Goal: Information Seeking & Learning: Learn about a topic

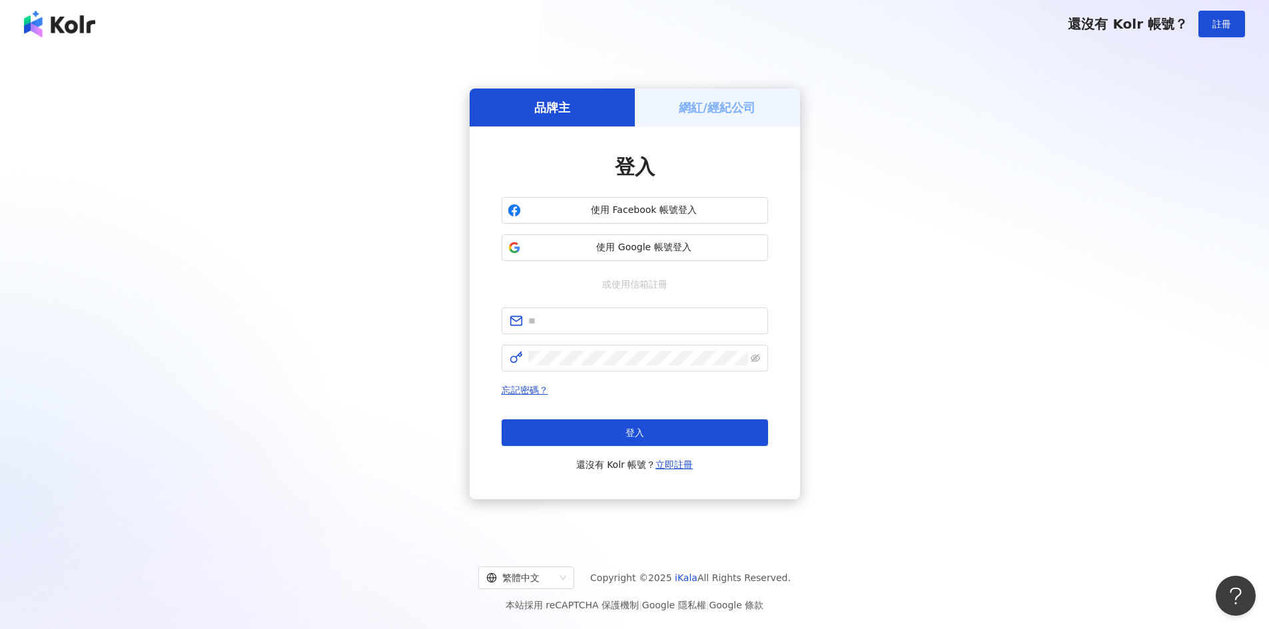
type input "**********"
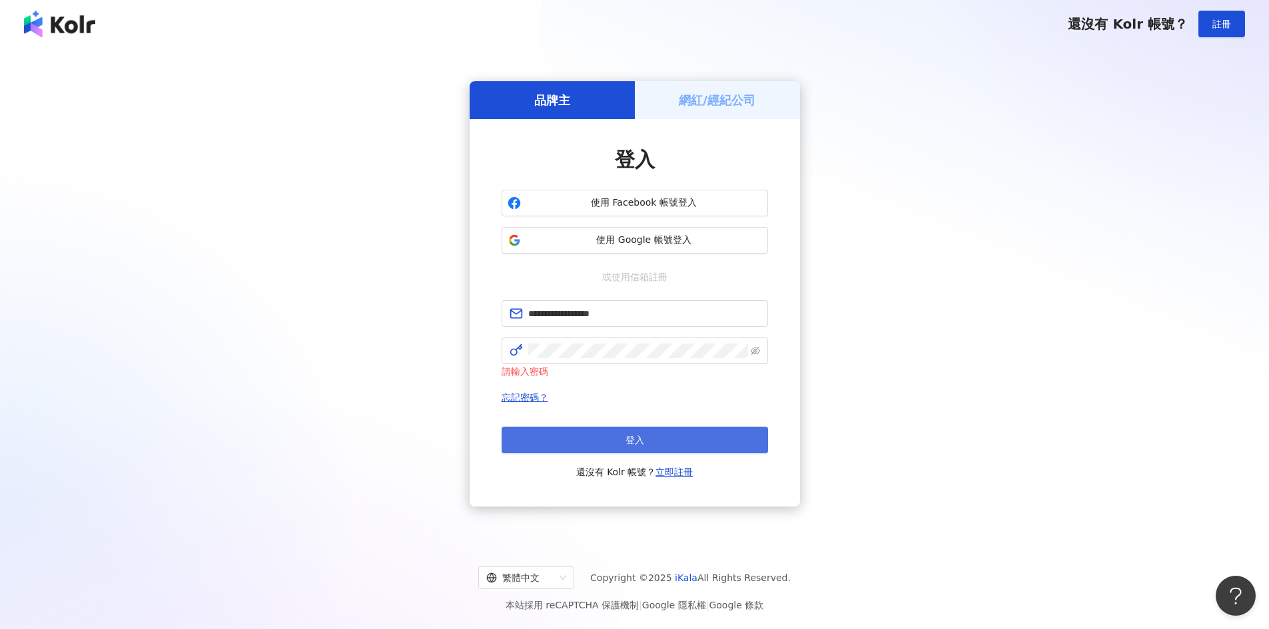
click at [629, 442] on span "登入" at bounding box center [634, 440] width 19 height 11
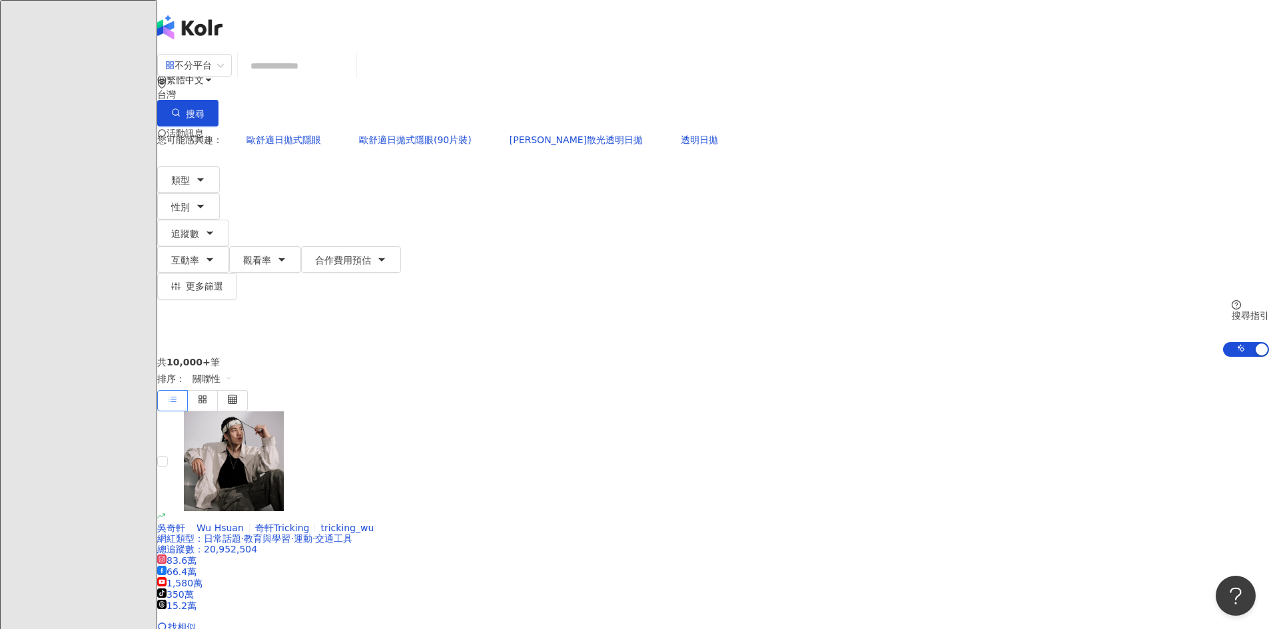
click at [351, 79] on input "search" at bounding box center [297, 65] width 108 height 25
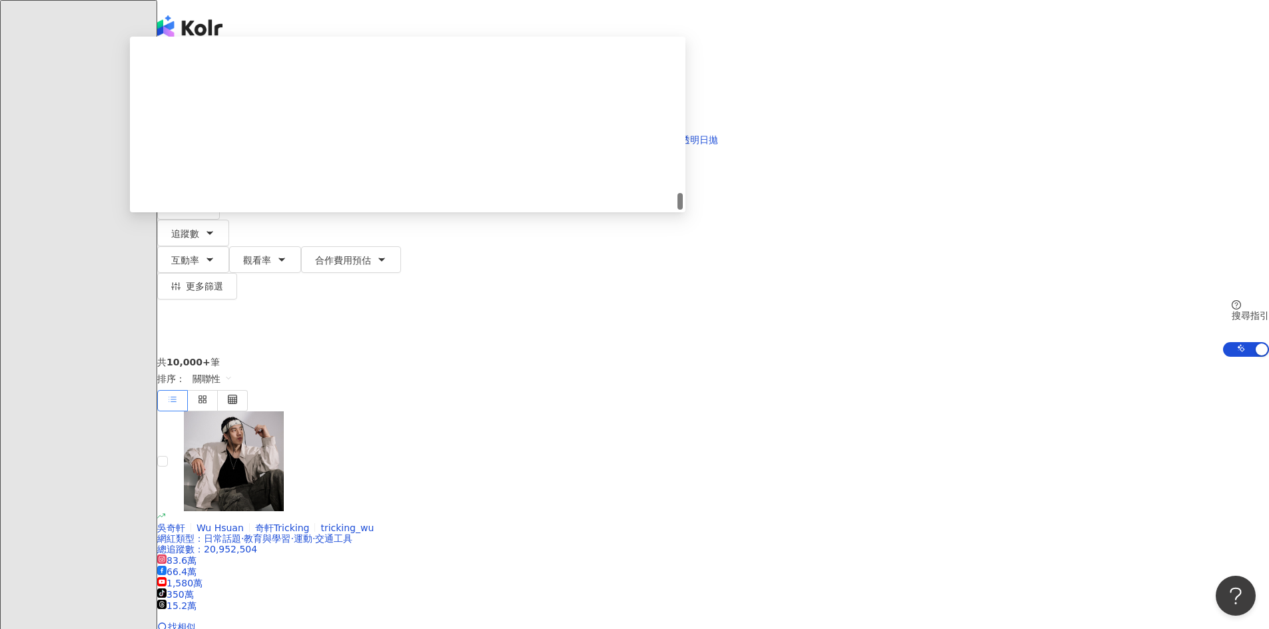
scroll to position [1544, 0]
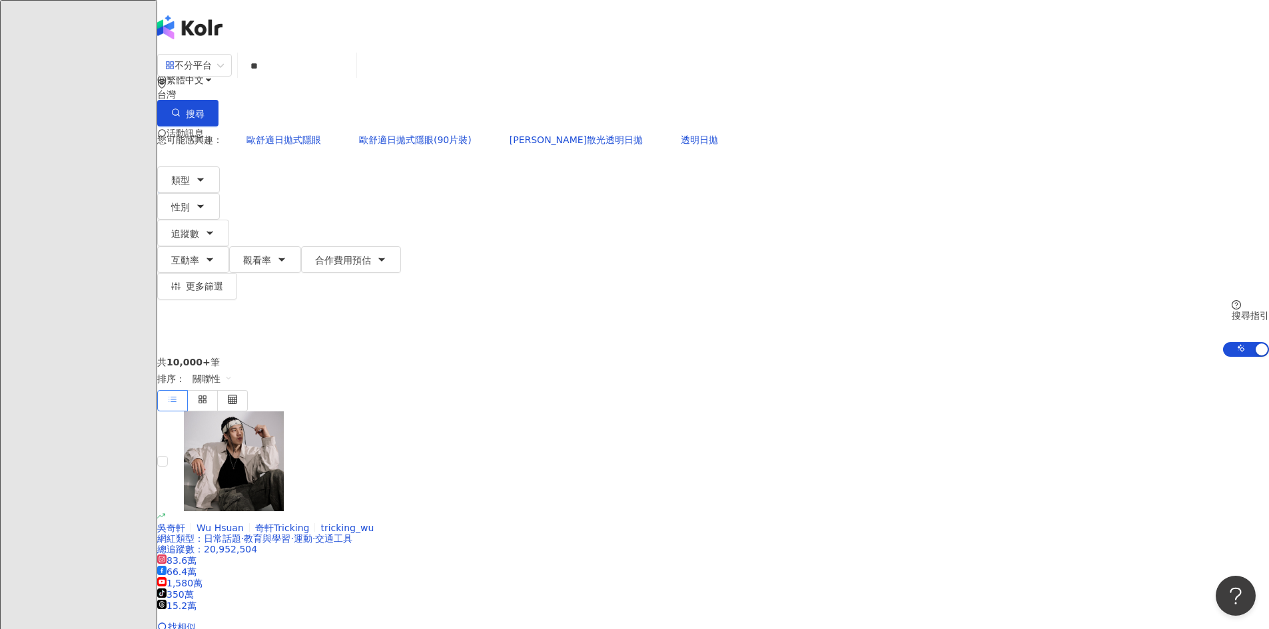
click at [351, 77] on input "**" at bounding box center [297, 65] width 108 height 25
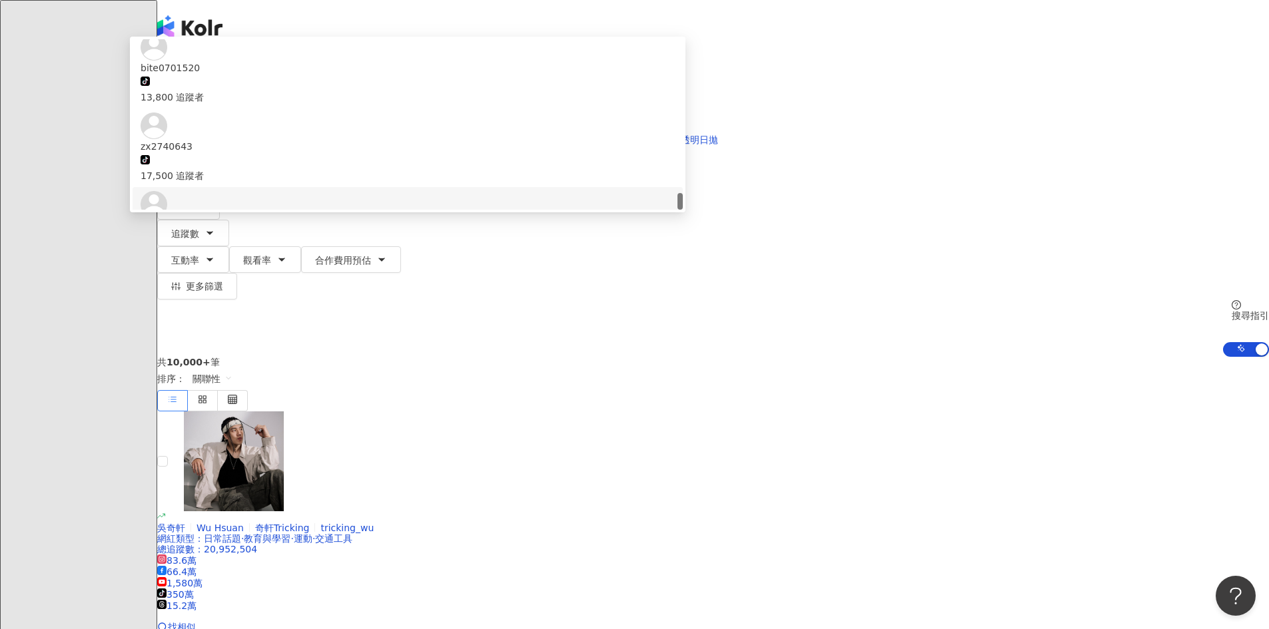
type input "*"
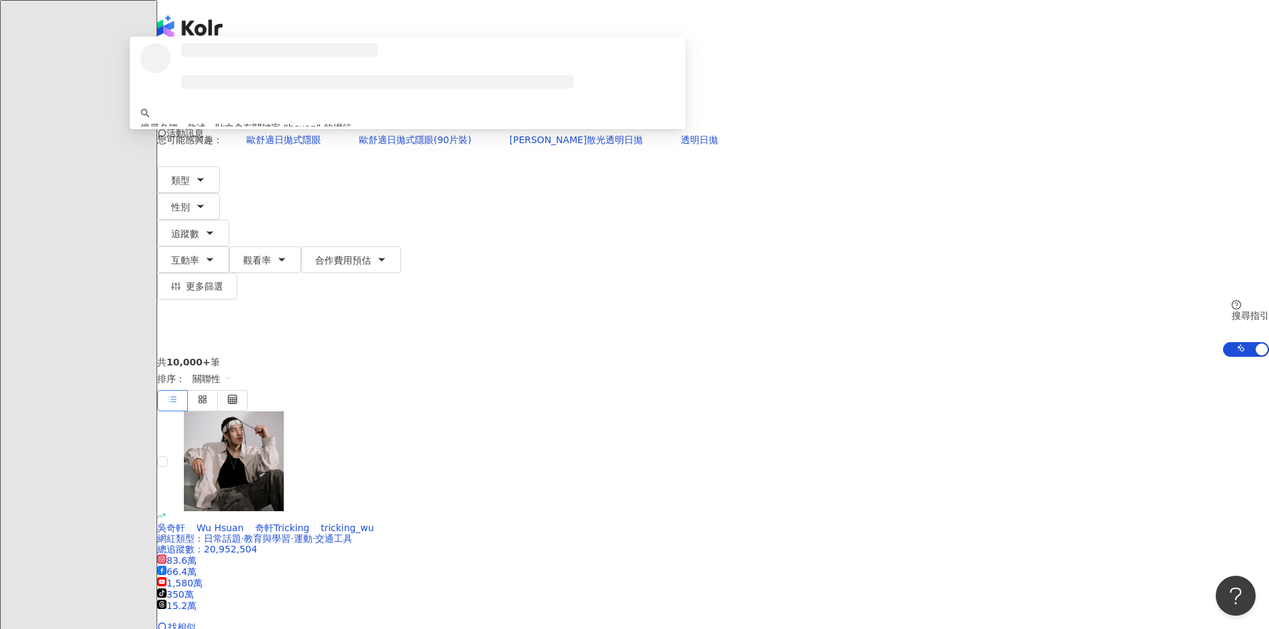
scroll to position [0, 0]
type input "********"
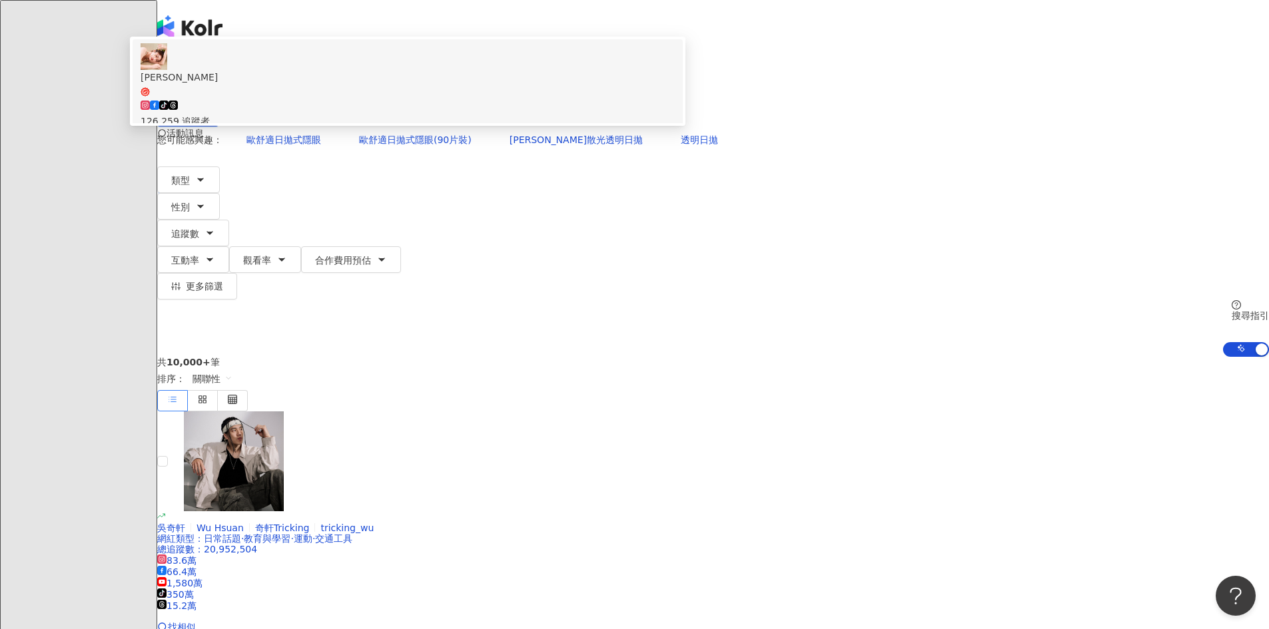
click at [518, 128] on div "126,259 追蹤者" at bounding box center [408, 121] width 534 height 15
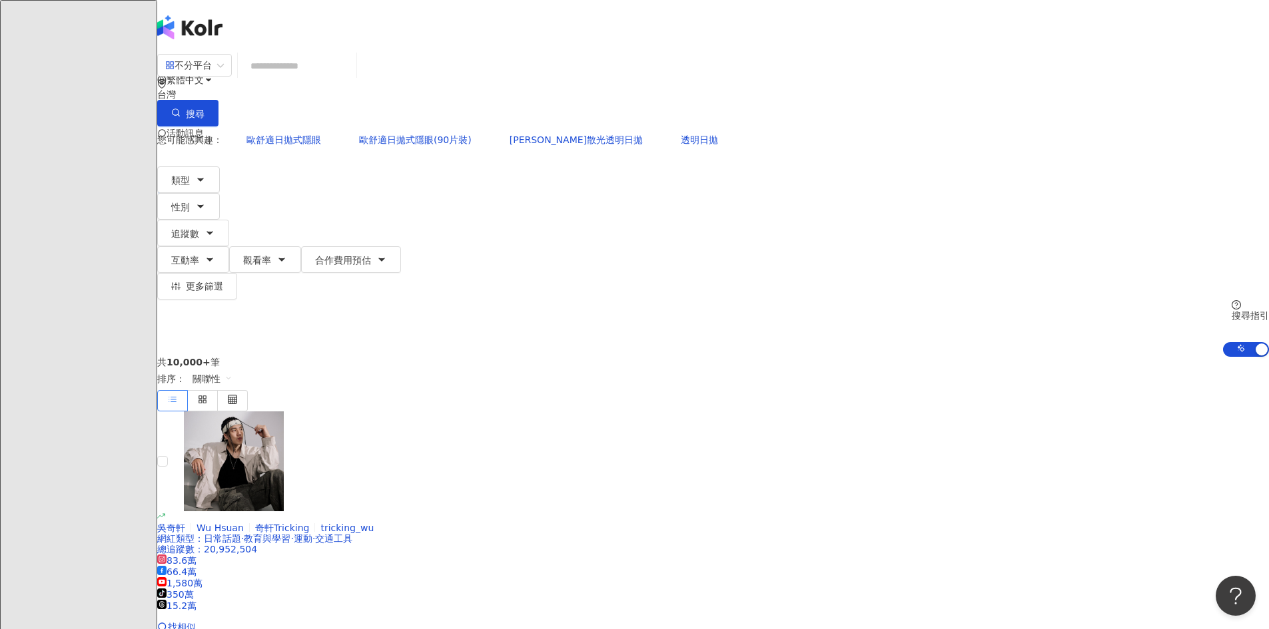
click at [351, 73] on input "search" at bounding box center [297, 65] width 108 height 25
drag, startPoint x: 503, startPoint y: 86, endPoint x: 507, endPoint y: 79, distance: 7.8
click at [351, 79] on input "search" at bounding box center [297, 65] width 108 height 25
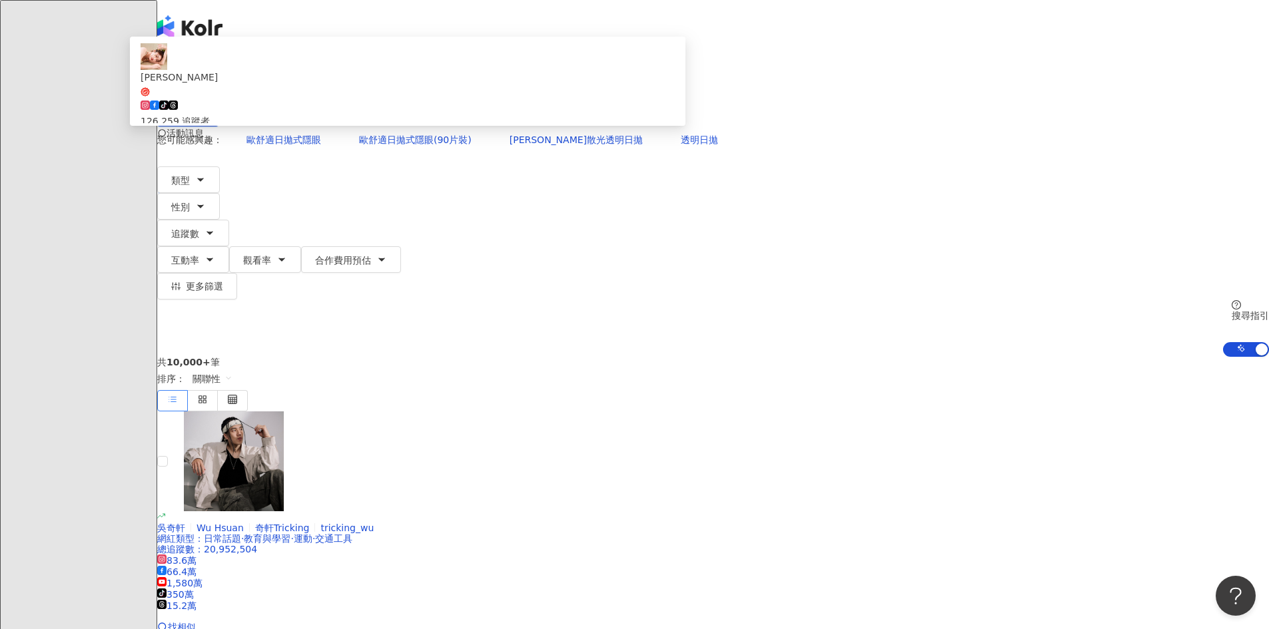
type input "*"
type input "**********"
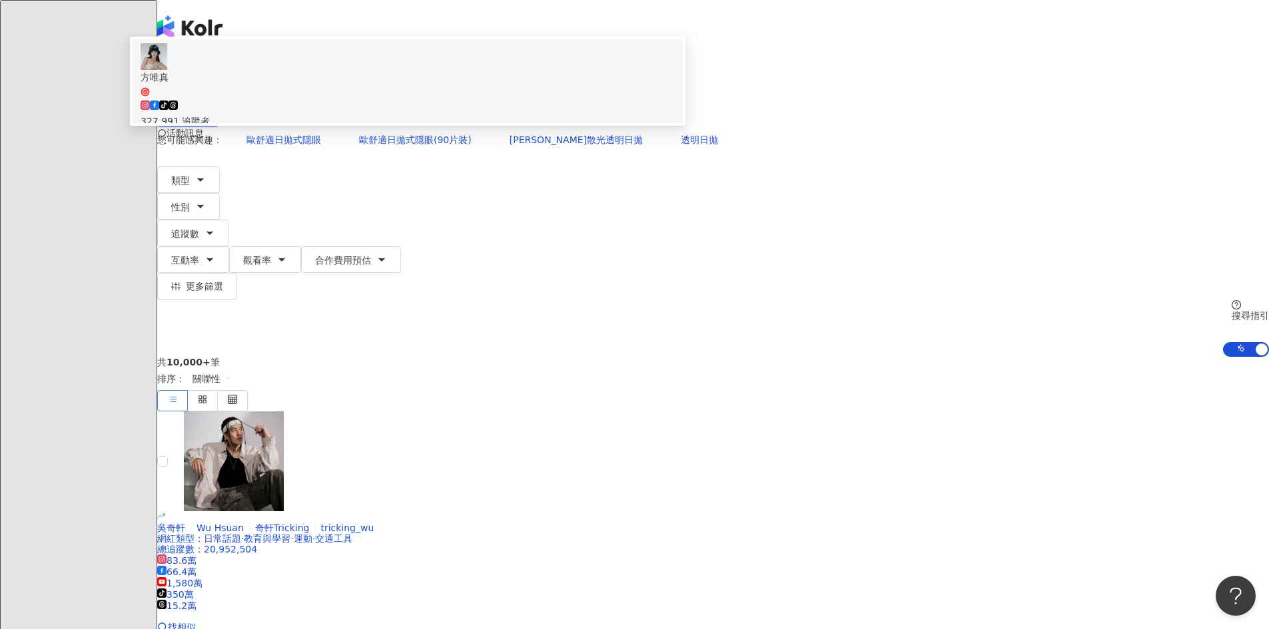
click at [573, 129] on div "tiktok-icon 327,991 追蹤者" at bounding box center [408, 113] width 534 height 29
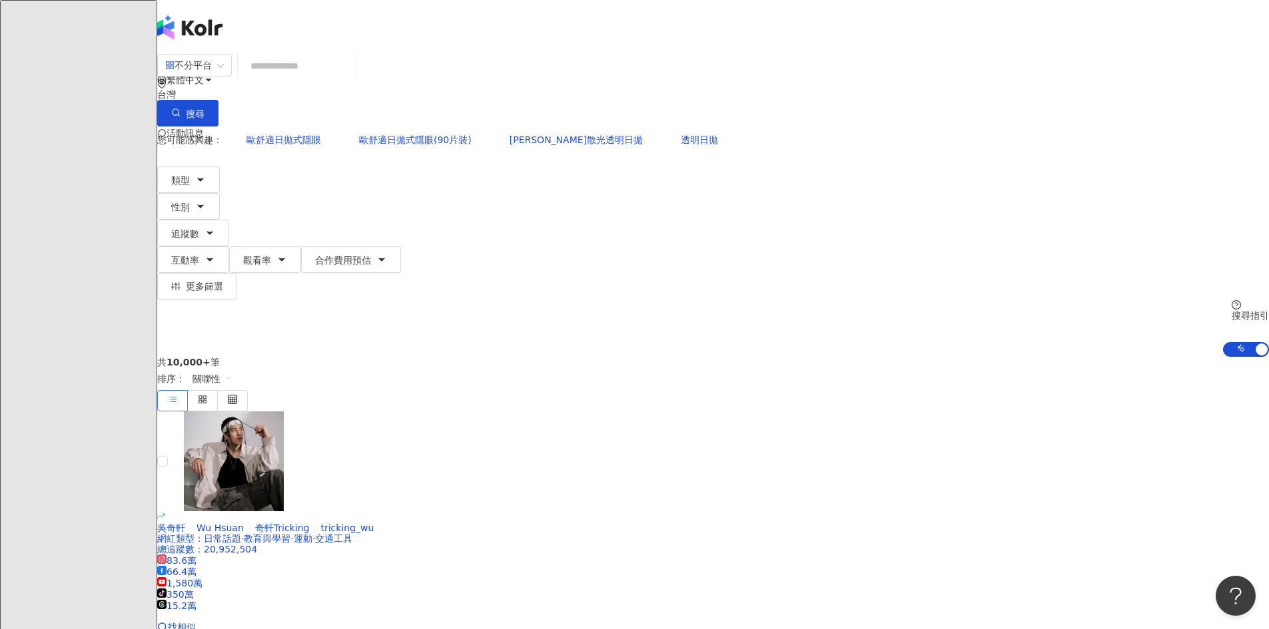
click at [351, 76] on input "search" at bounding box center [297, 65] width 108 height 25
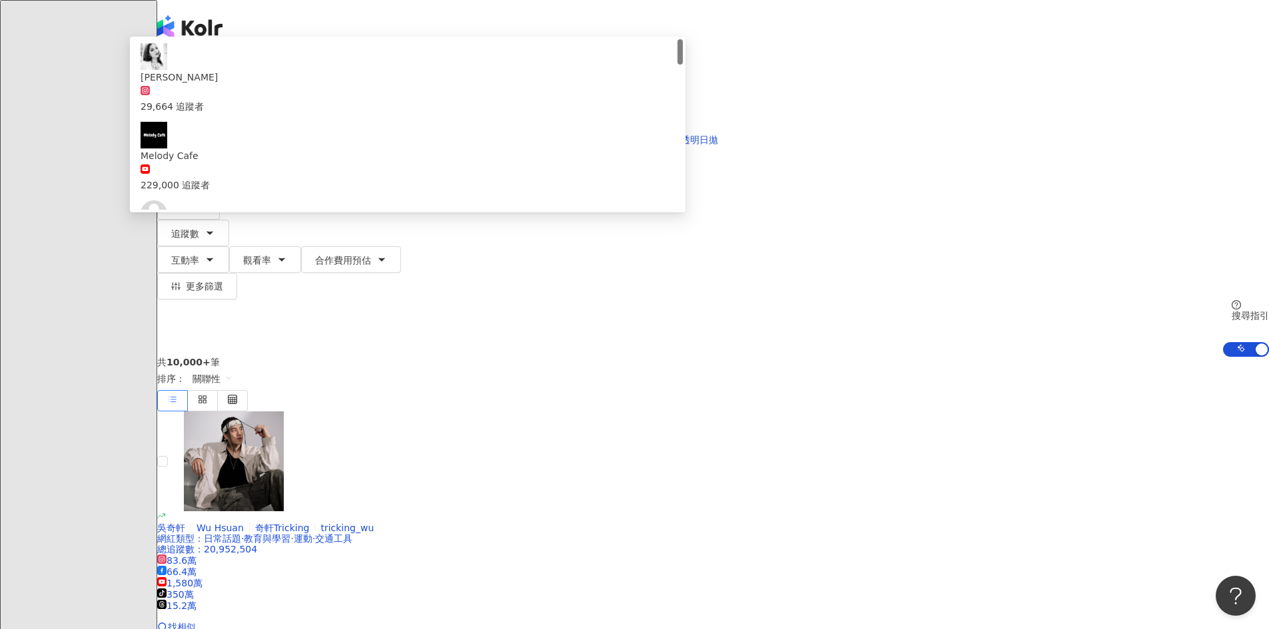
type input "**********"
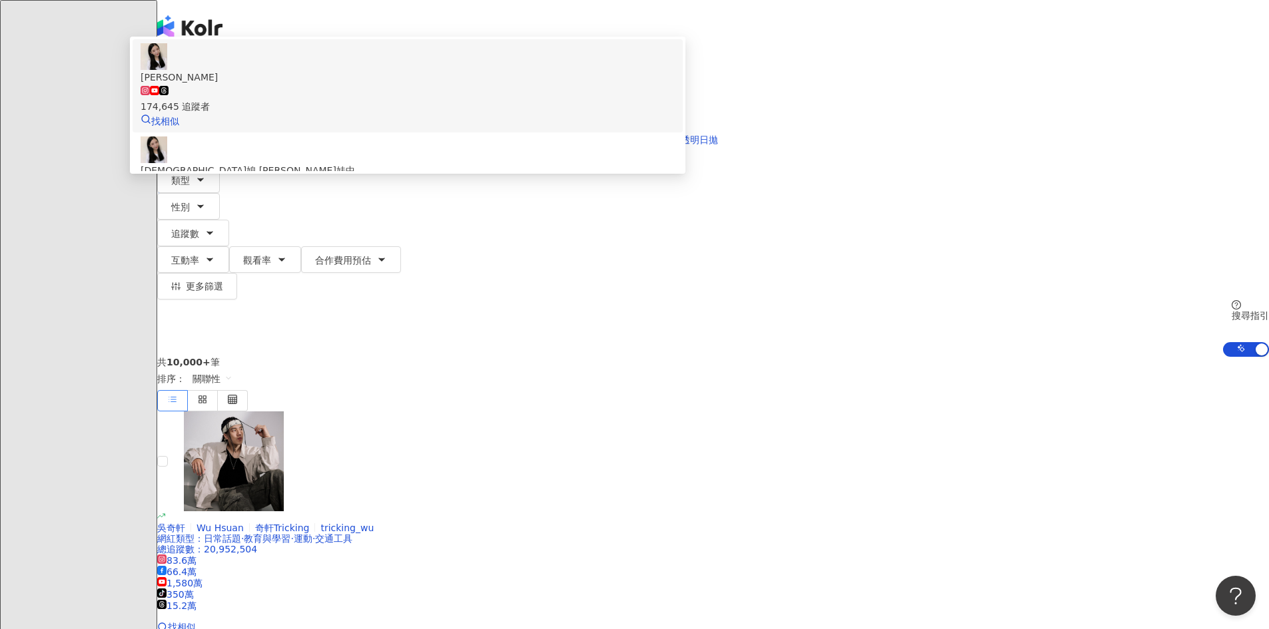
click at [567, 85] on span "Melody Tsai" at bounding box center [408, 77] width 534 height 15
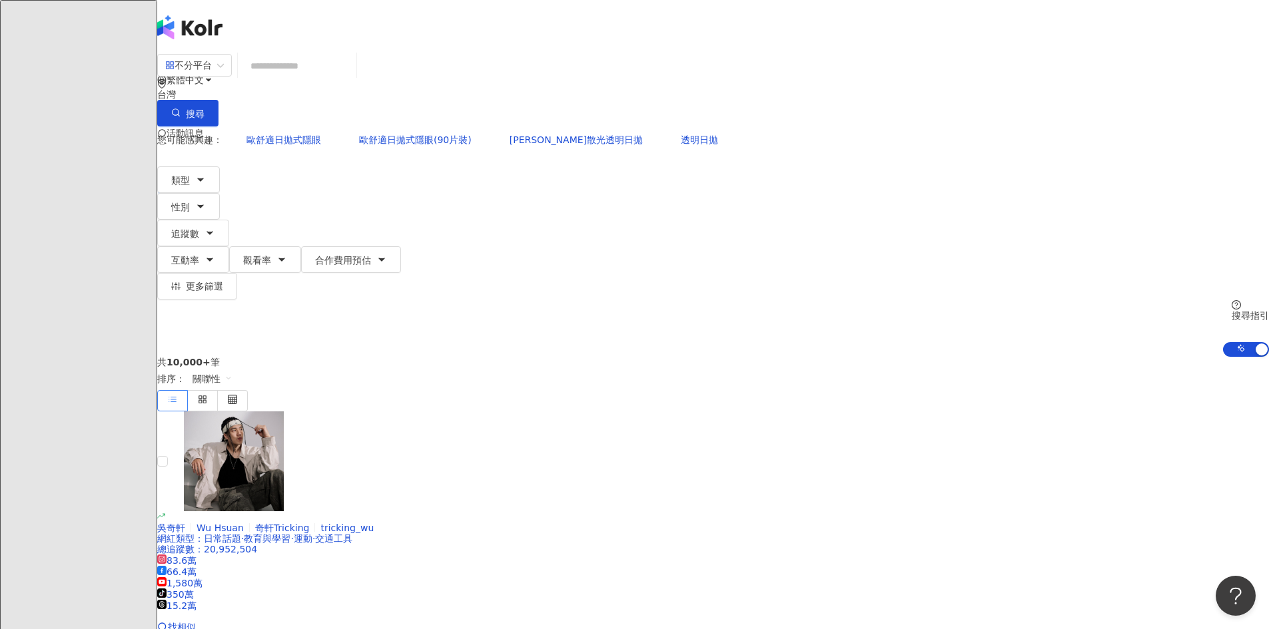
click at [351, 79] on input "search" at bounding box center [297, 65] width 108 height 25
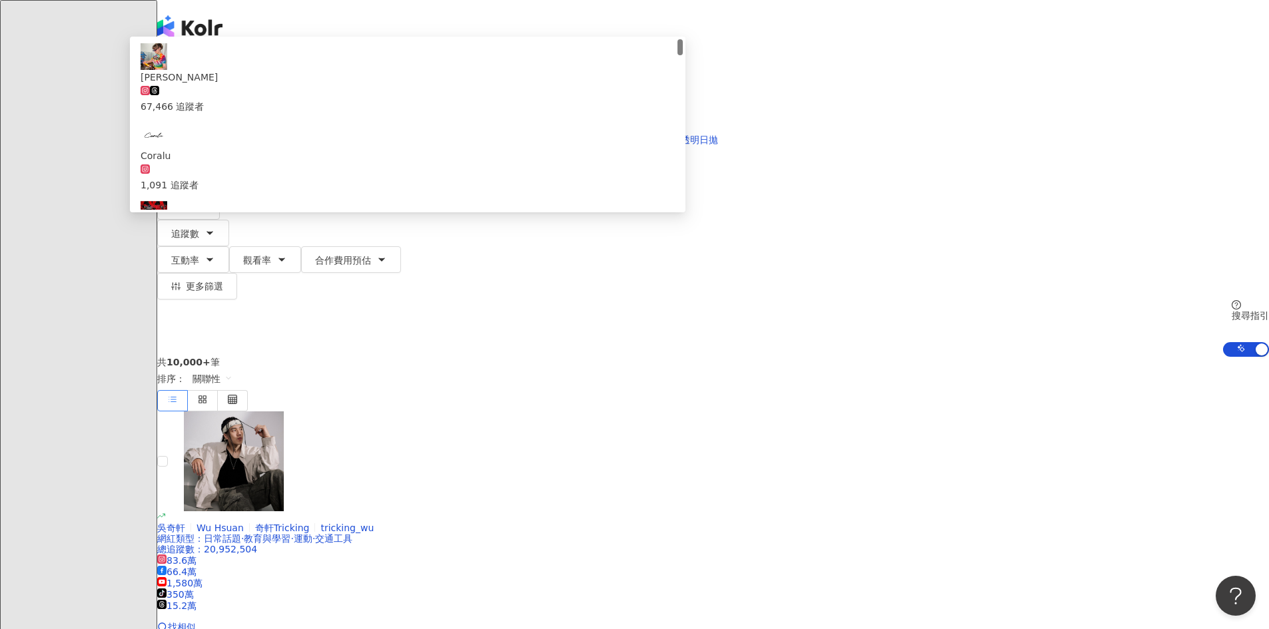
type input "*"
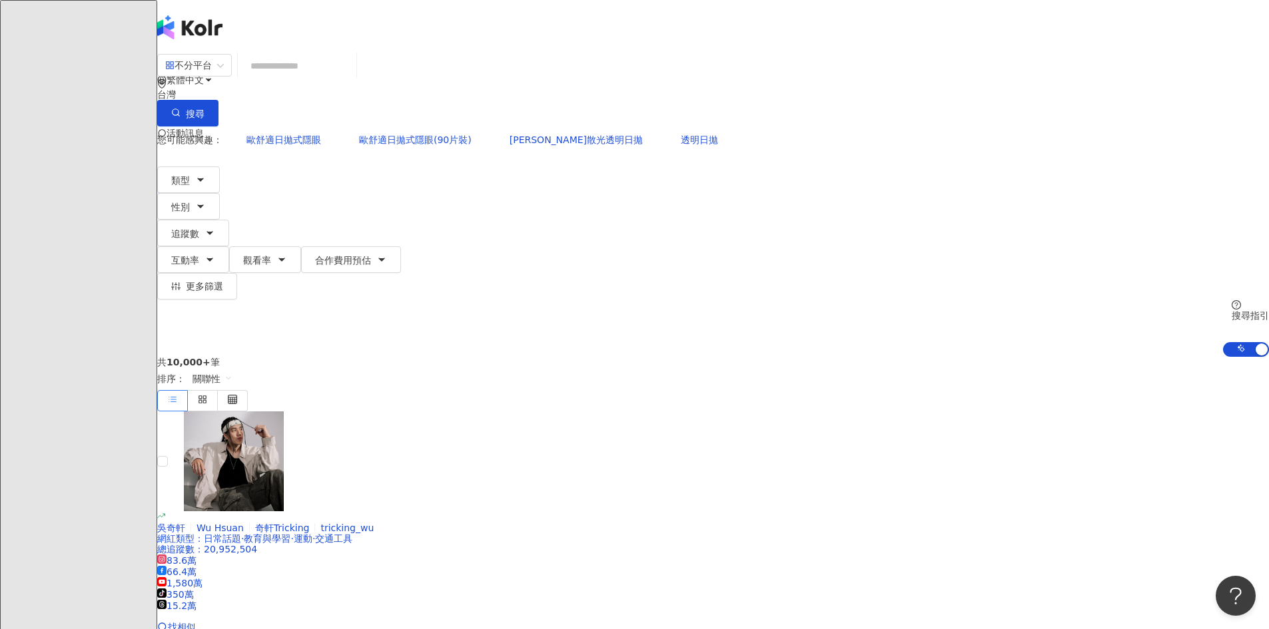
click at [351, 79] on input "search" at bounding box center [297, 65] width 108 height 25
paste input "**********"
type input "**********"
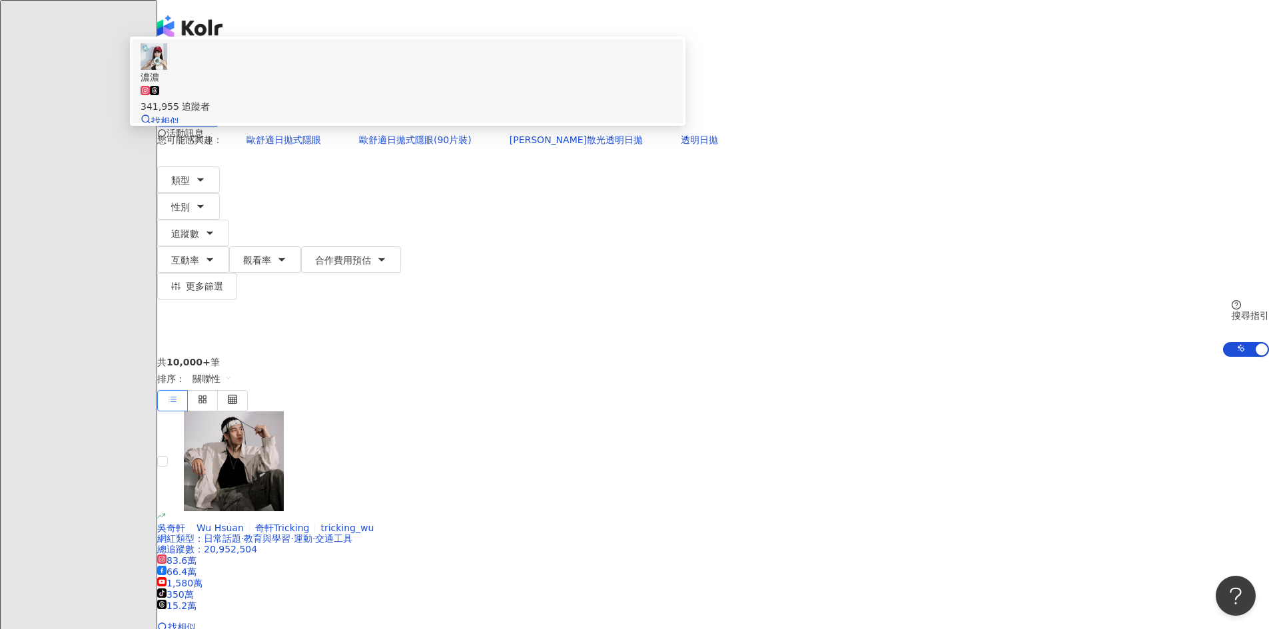
click at [517, 114] on div "341,955 追蹤者" at bounding box center [408, 106] width 534 height 15
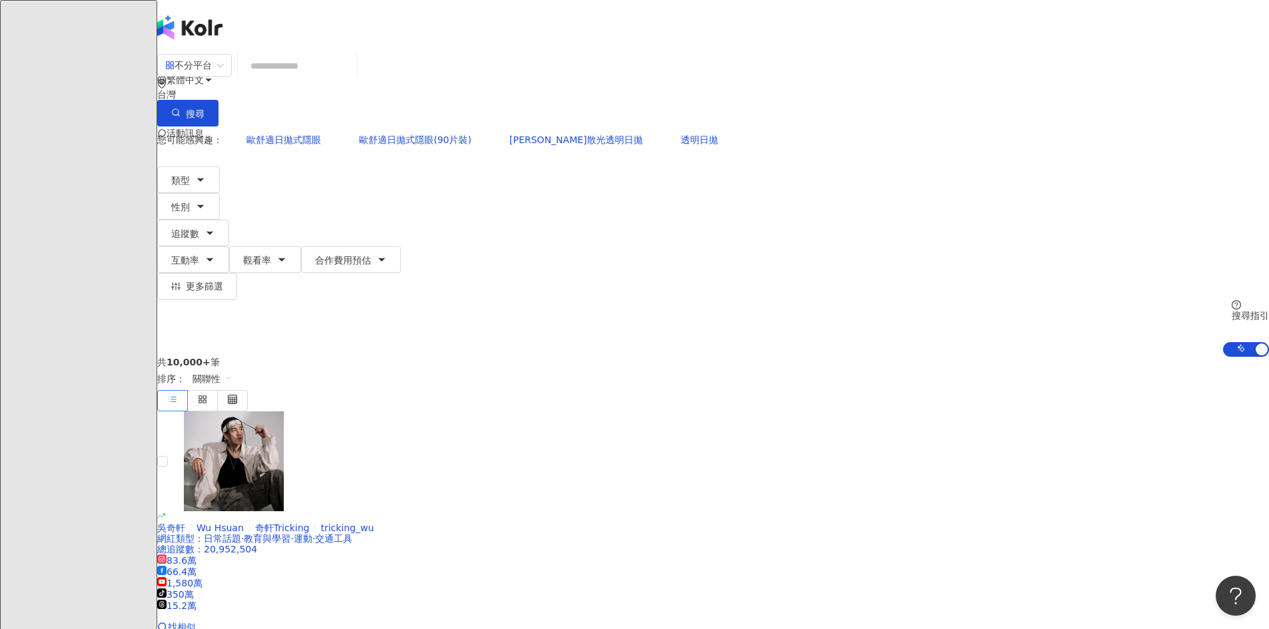
click at [351, 77] on input "search" at bounding box center [297, 65] width 108 height 25
paste input "**********"
type input "**********"
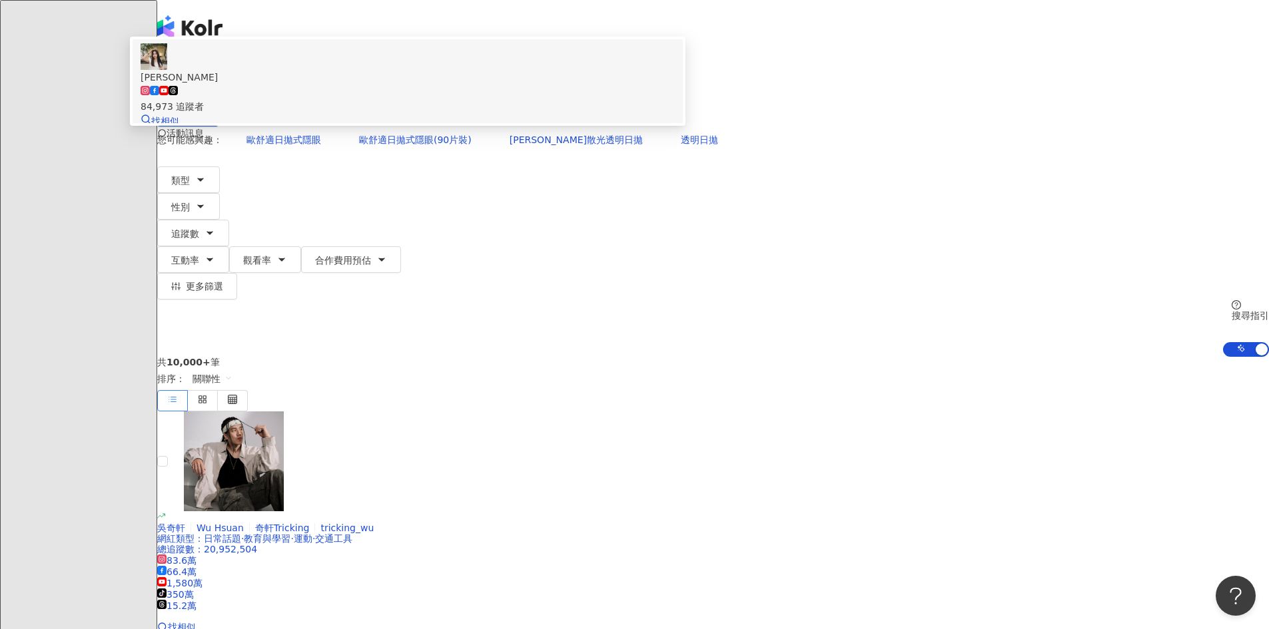
click at [581, 85] on span "[PERSON_NAME]" at bounding box center [408, 77] width 534 height 15
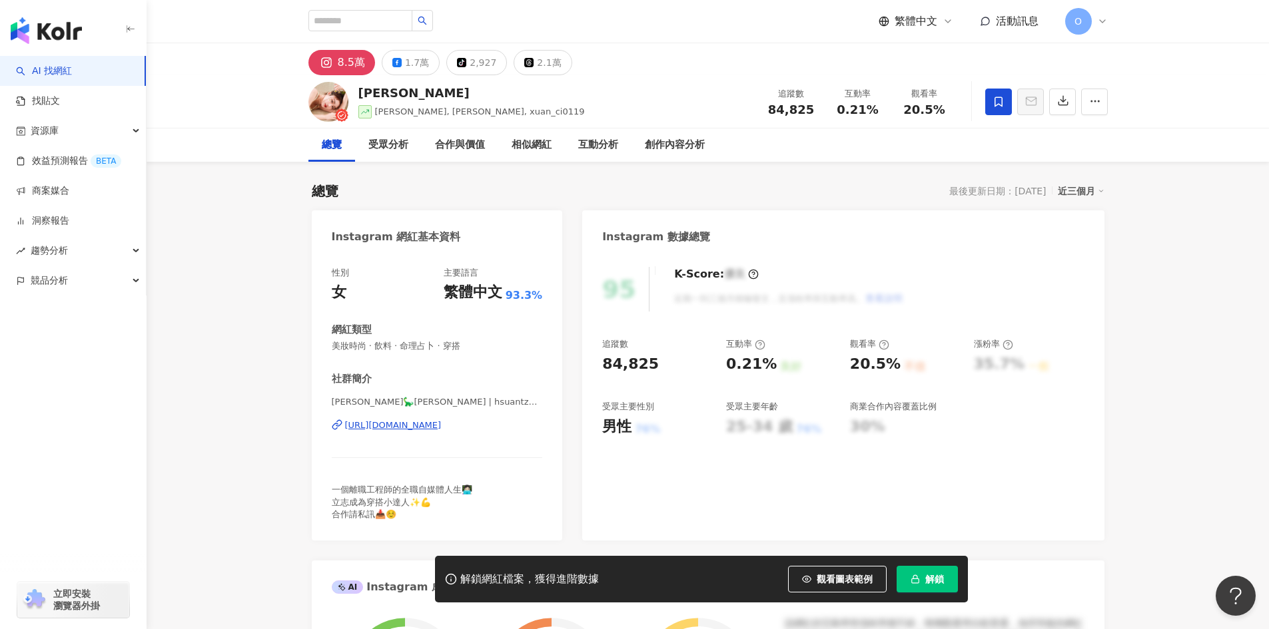
click at [943, 581] on span "解鎖" at bounding box center [934, 579] width 19 height 11
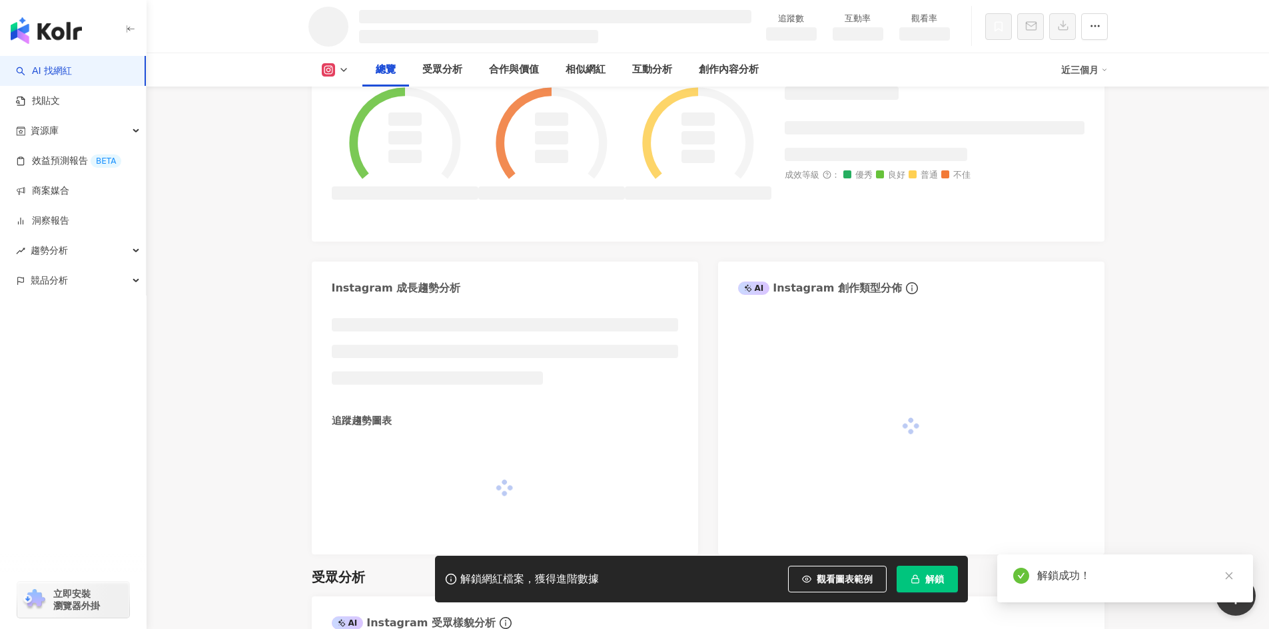
scroll to position [466, 0]
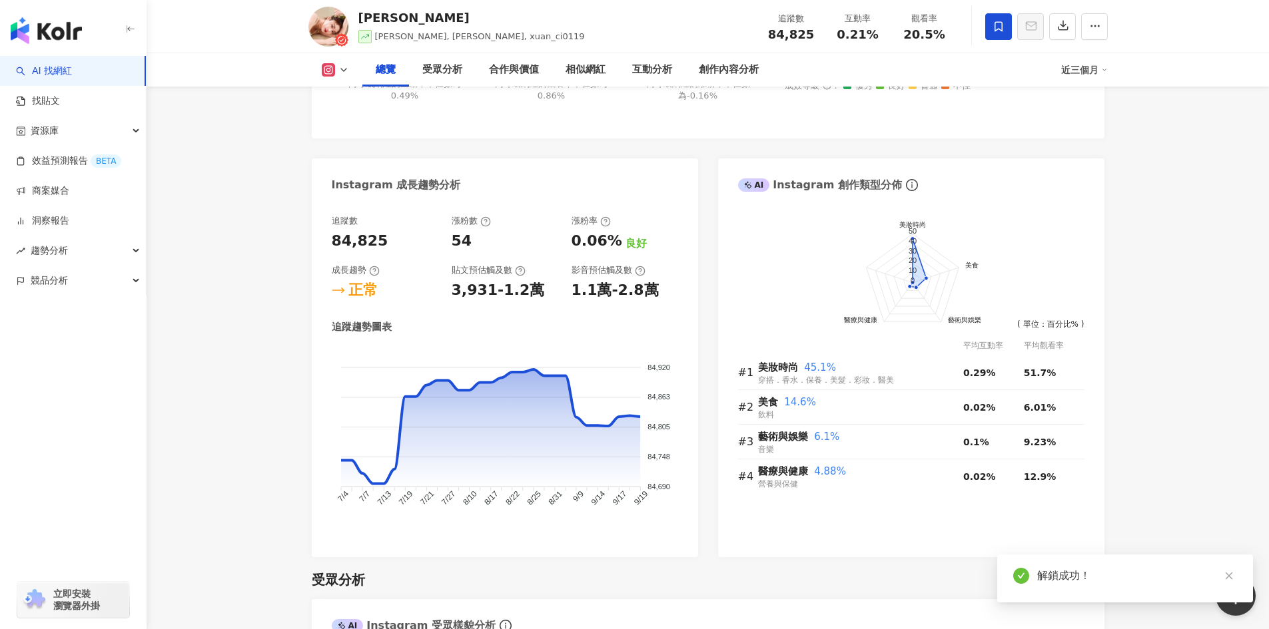
scroll to position [133, 0]
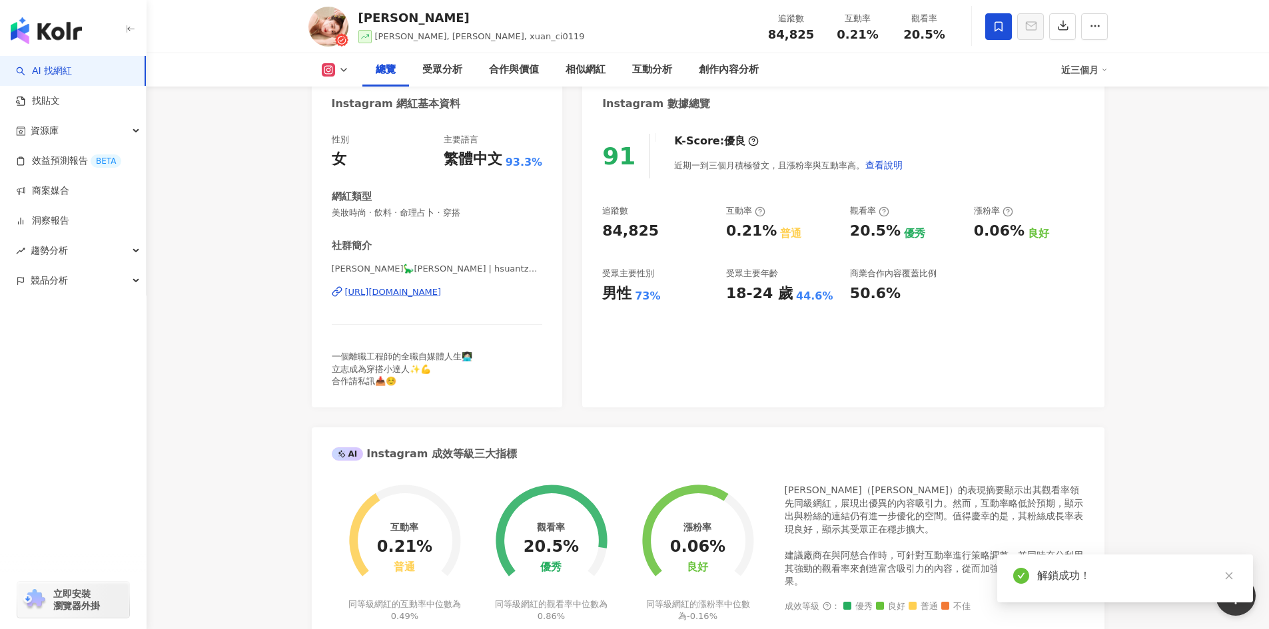
click at [775, 228] on div "0.21% 普通" at bounding box center [781, 231] width 111 height 21
click at [799, 334] on div "91 K-Score : 優良 近期一到三個月積極發文，且漲粉率與互動率高。 查看說明 追蹤數 84,825 互動率 0.21% 普通 觀看率 20.5% 優…" at bounding box center [842, 264] width 521 height 287
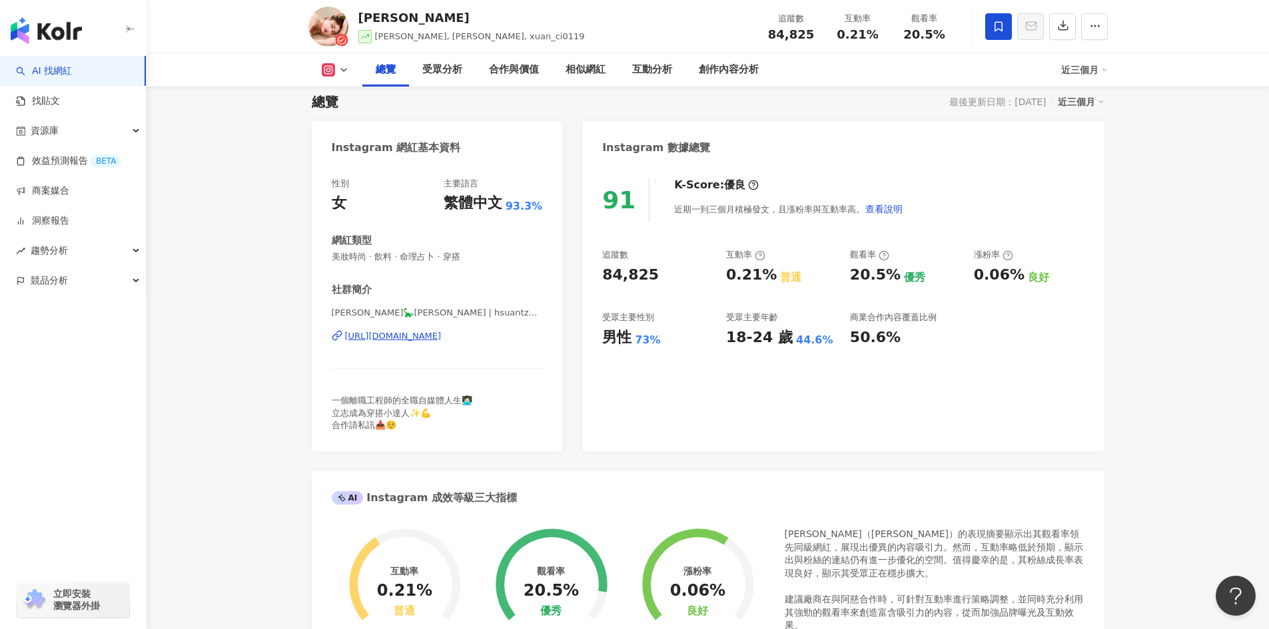
scroll to position [0, 0]
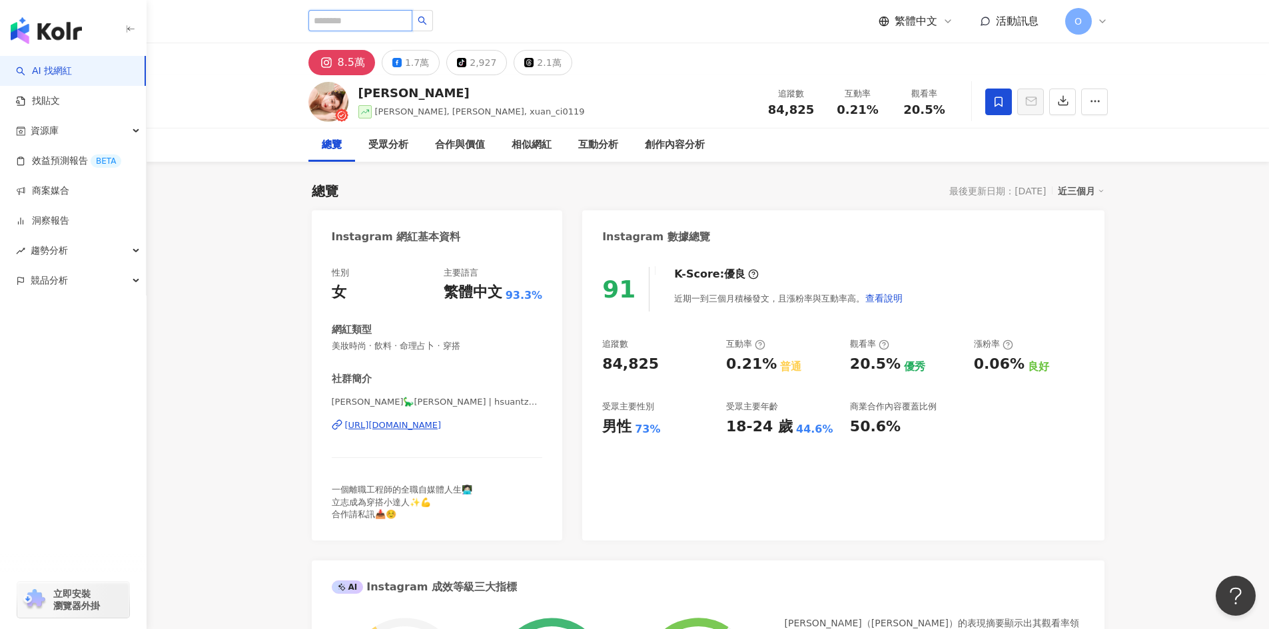
click at [372, 21] on input "search" at bounding box center [360, 20] width 104 height 21
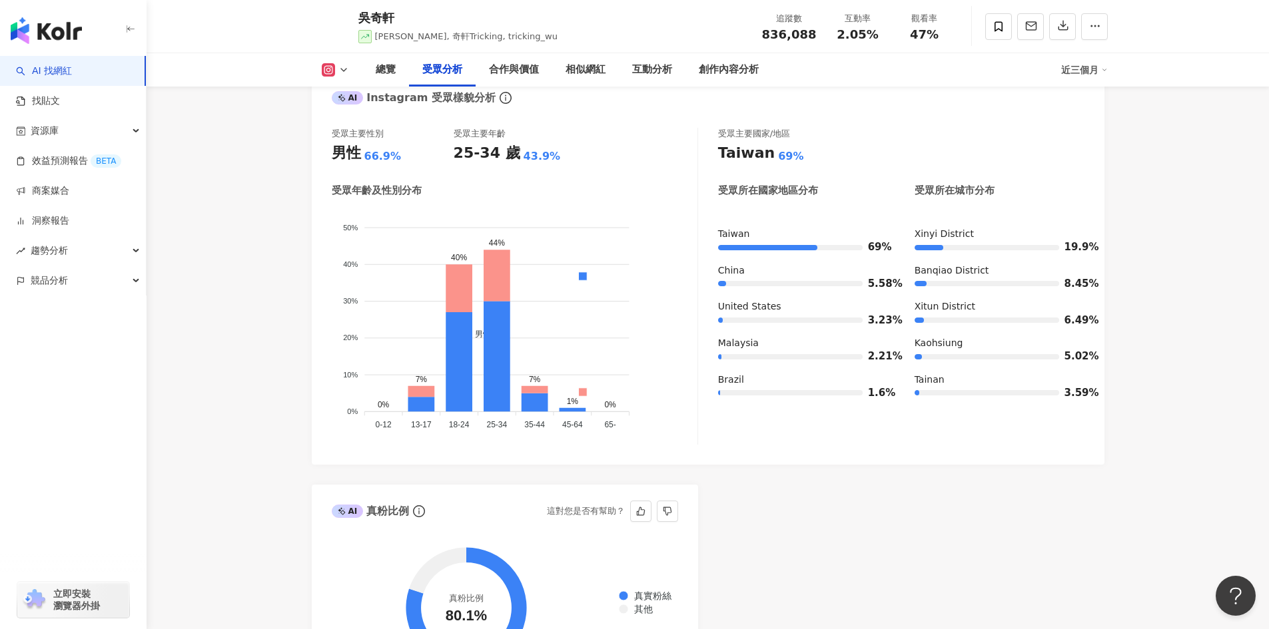
scroll to position [1465, 0]
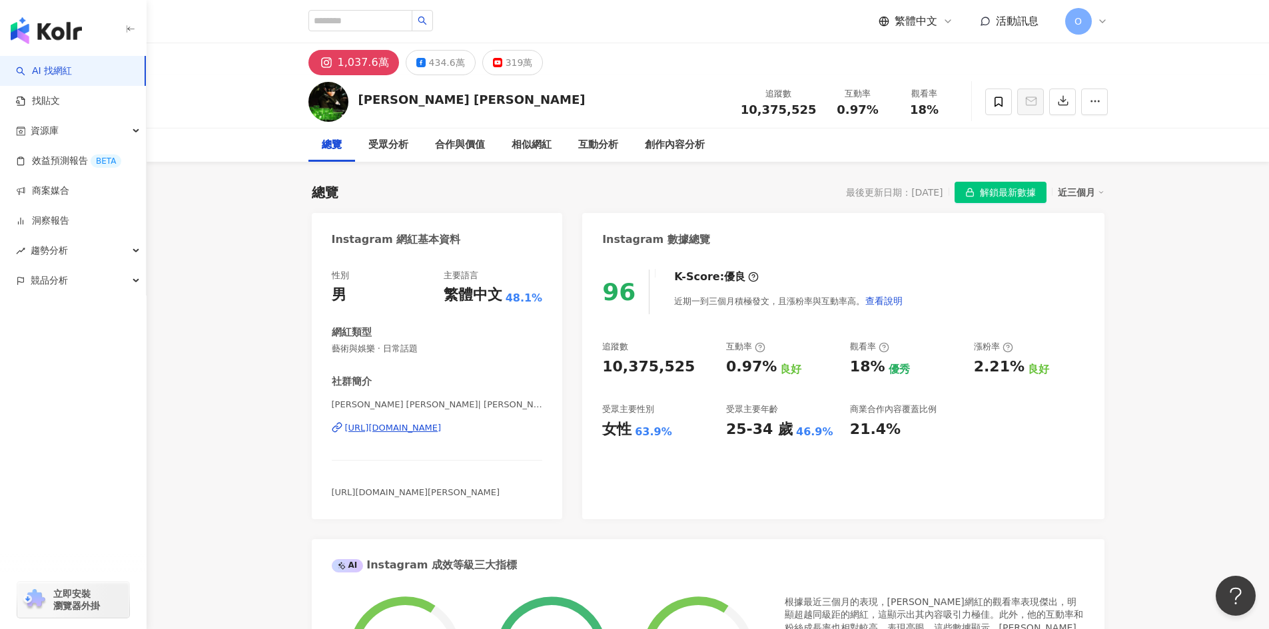
click at [998, 193] on span "解鎖最新數據" at bounding box center [1008, 192] width 56 height 21
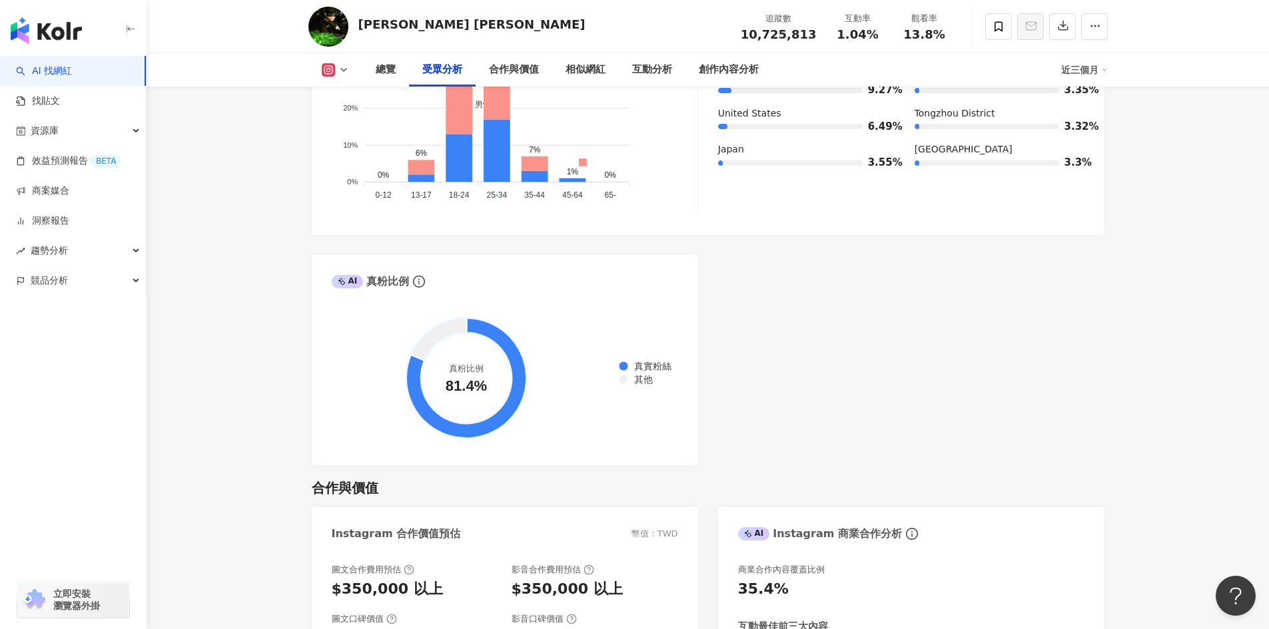
scroll to position [1465, 0]
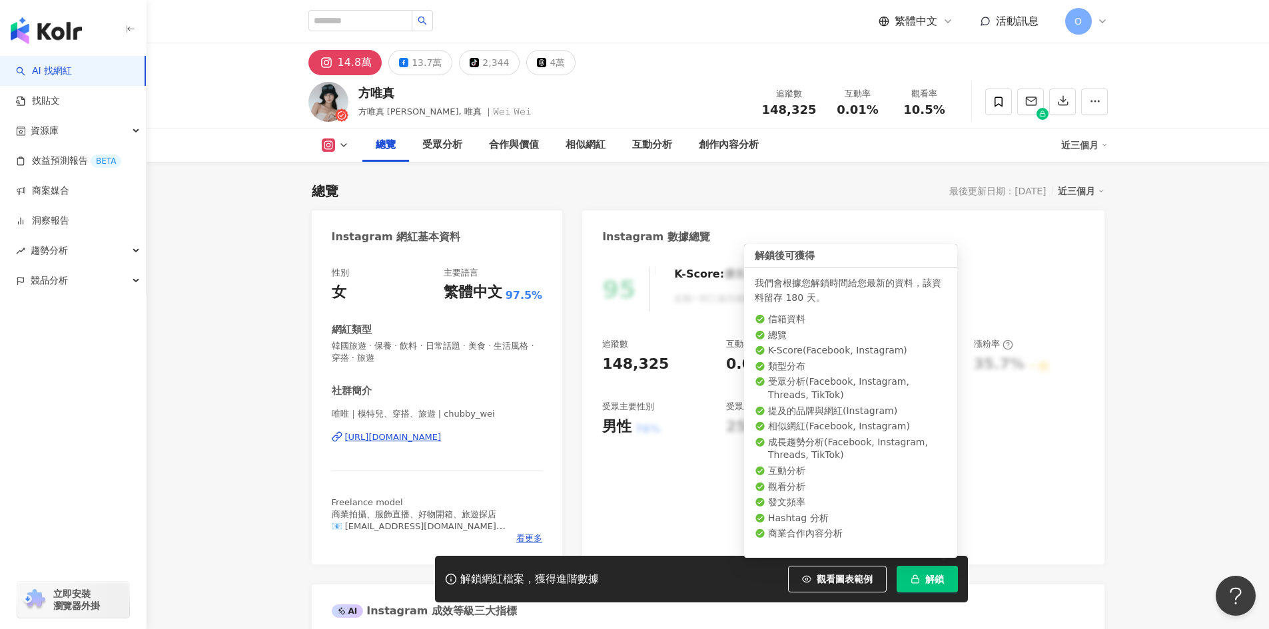
click at [943, 574] on span "解鎖" at bounding box center [934, 579] width 19 height 11
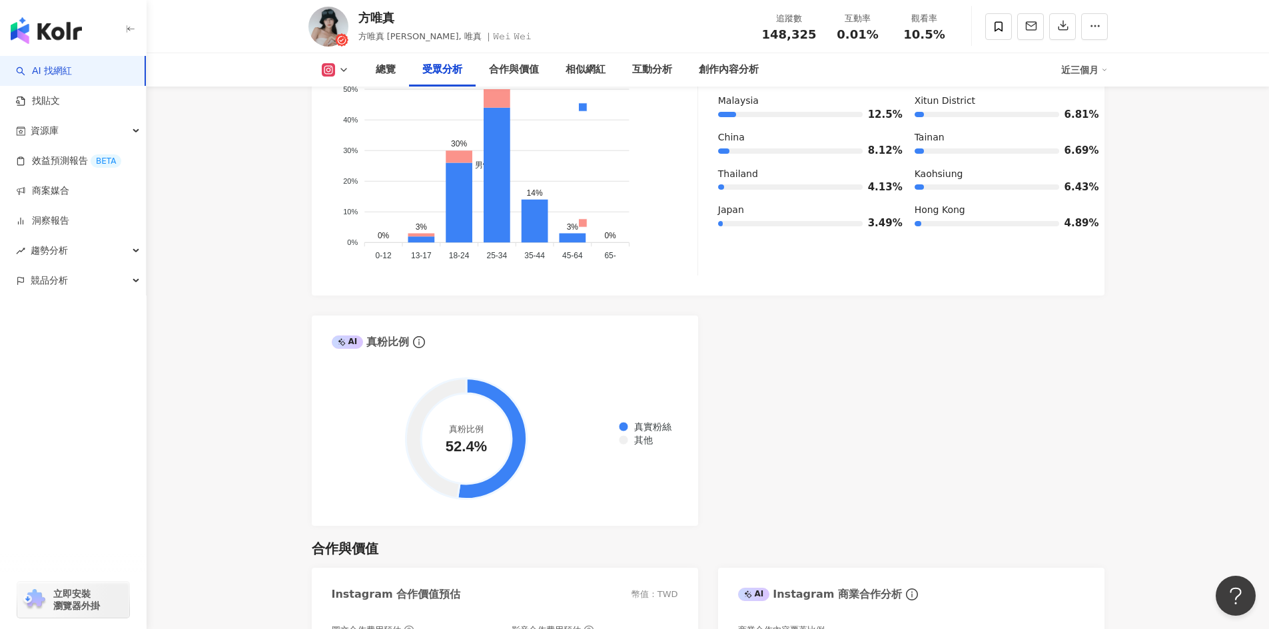
scroll to position [1398, 0]
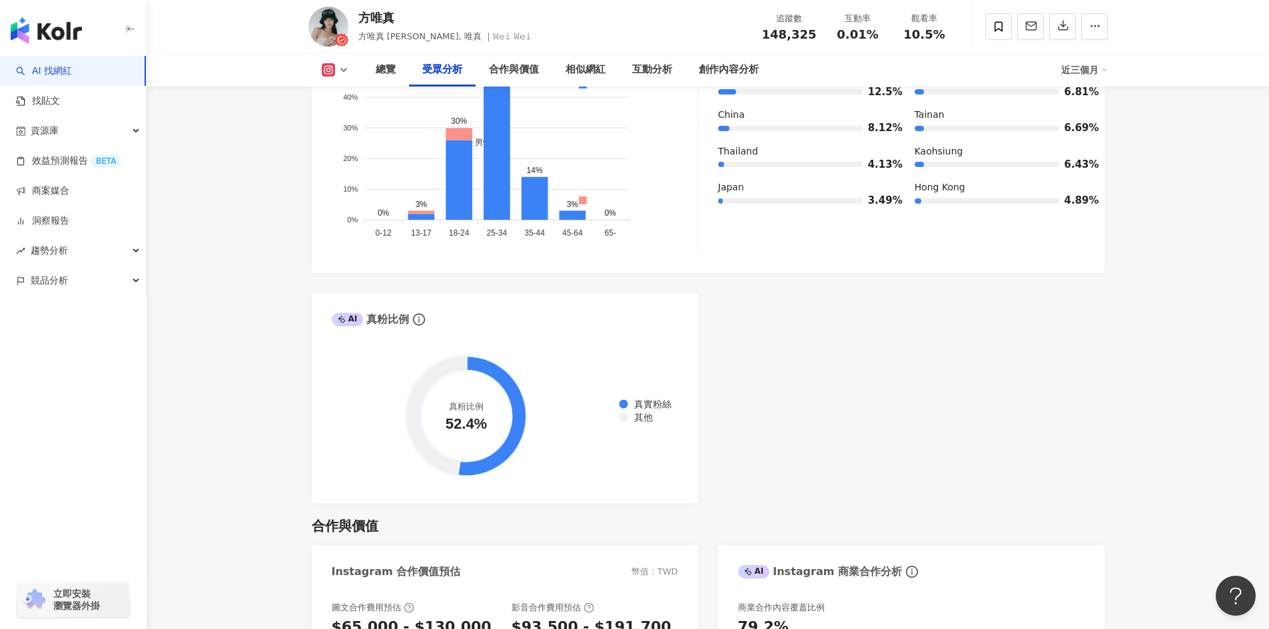
click at [841, 396] on div "AI Instagram 受眾樣貌分析 受眾主要性別 男性 89.1% 受眾主要年齡 25-34 歲 49.4% 受眾年齡及性別分布 男性 女性 60% 60…" at bounding box center [708, 191] width 792 height 624
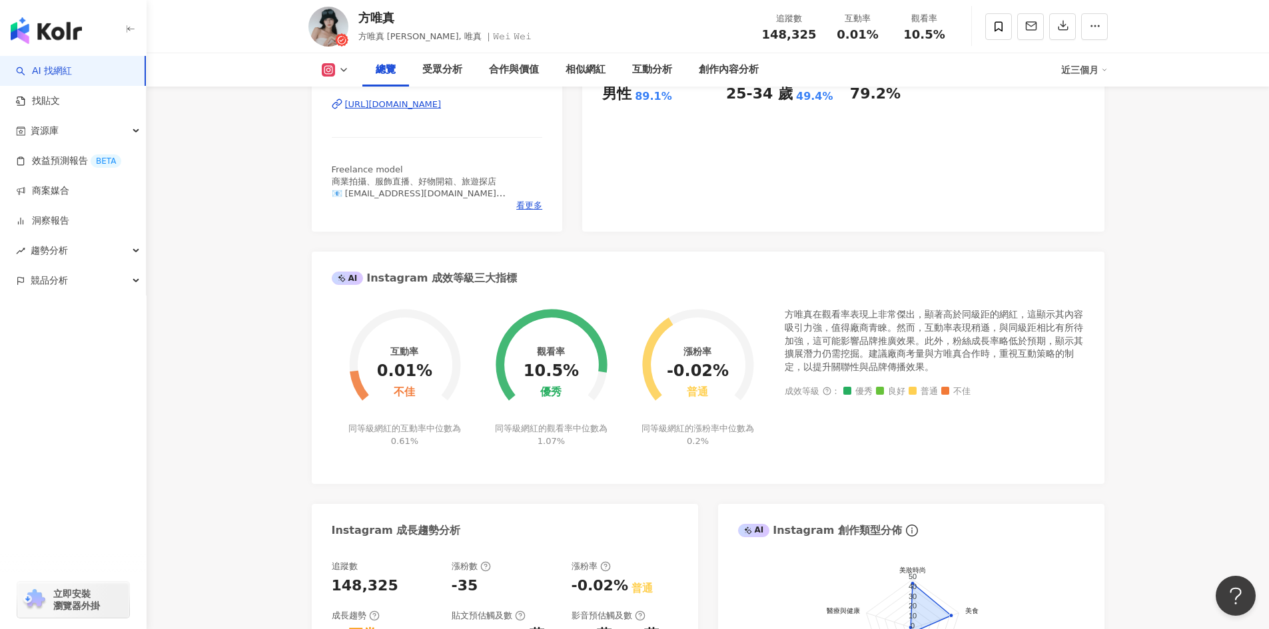
scroll to position [120, 0]
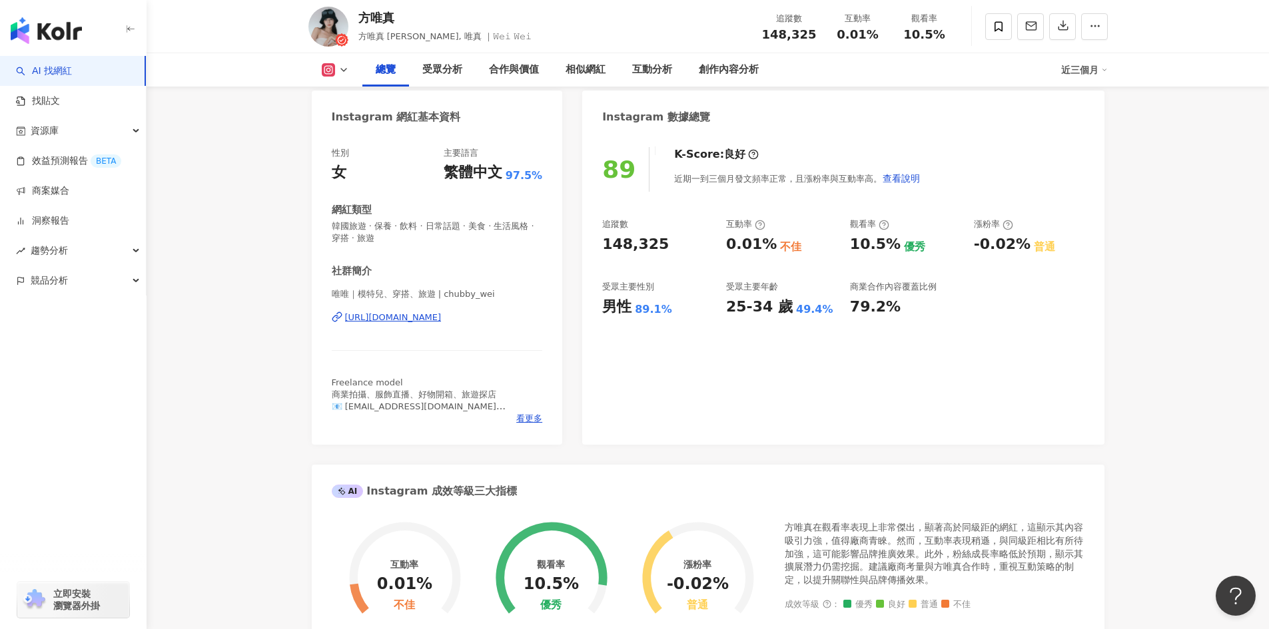
drag, startPoint x: 545, startPoint y: 360, endPoint x: 532, endPoint y: 362, distance: 13.4
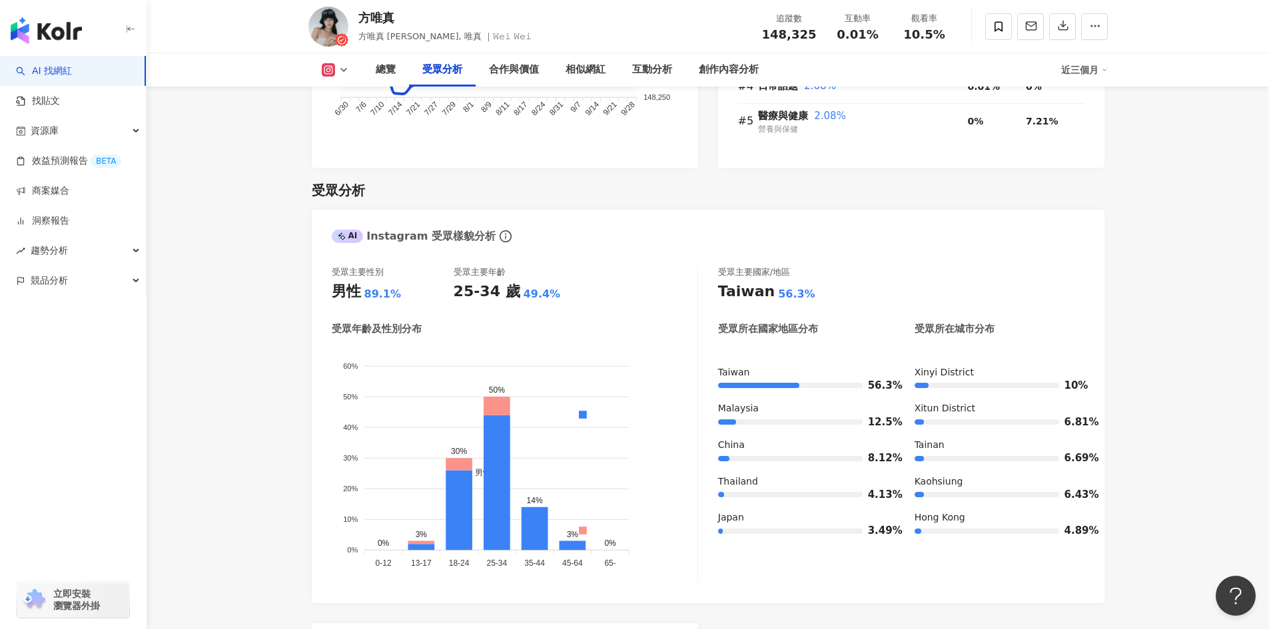
scroll to position [1132, 0]
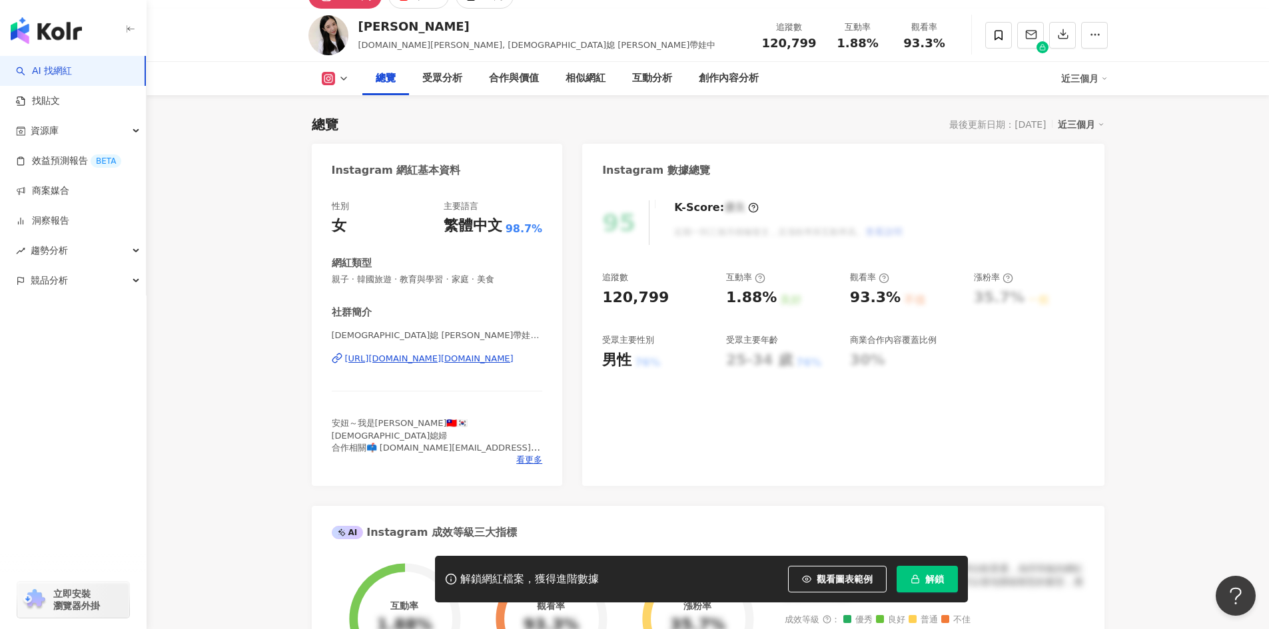
click at [944, 578] on button "解鎖" at bounding box center [926, 579] width 61 height 27
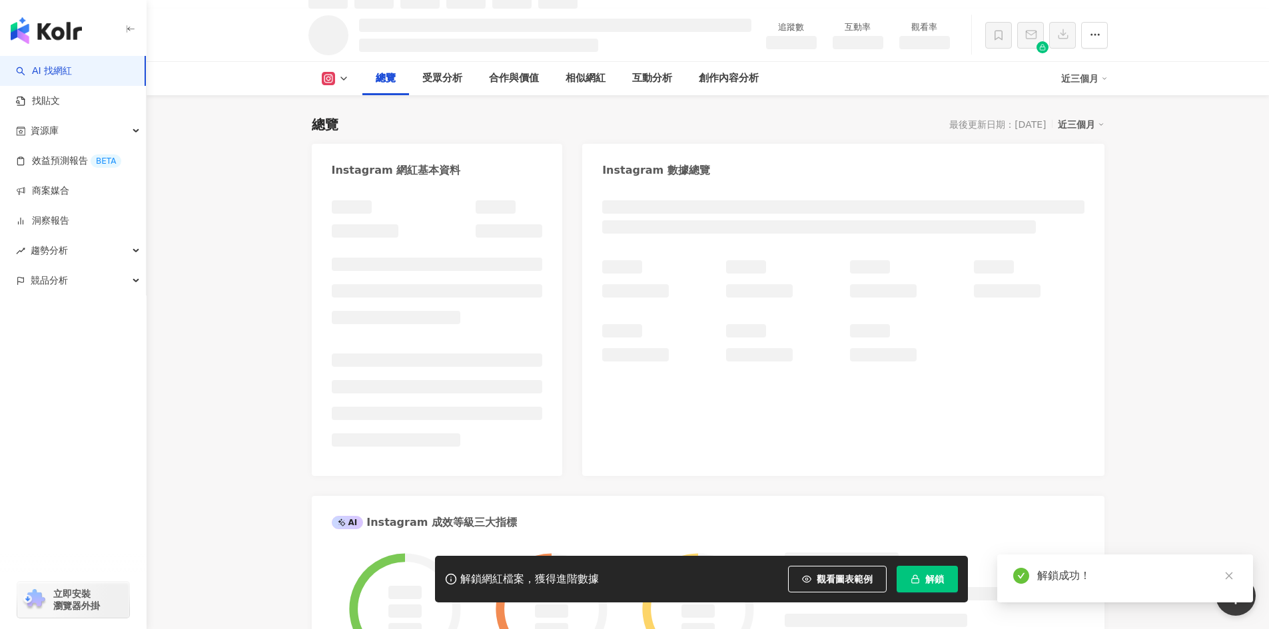
scroll to position [81, 0]
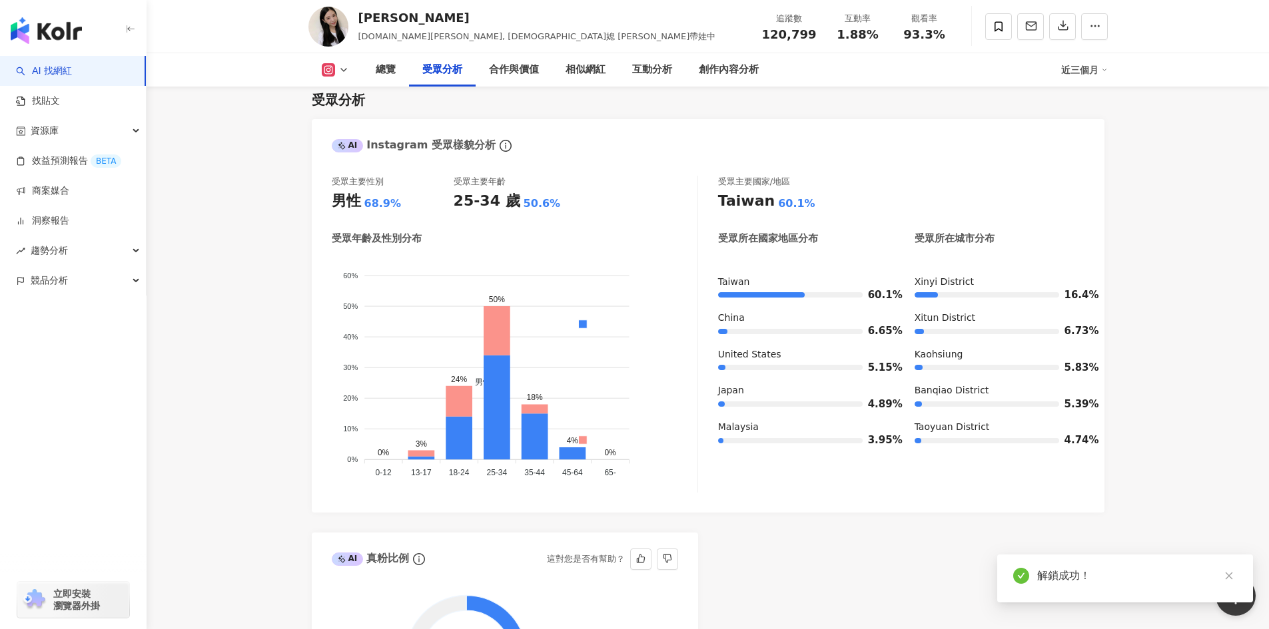
scroll to position [1480, 0]
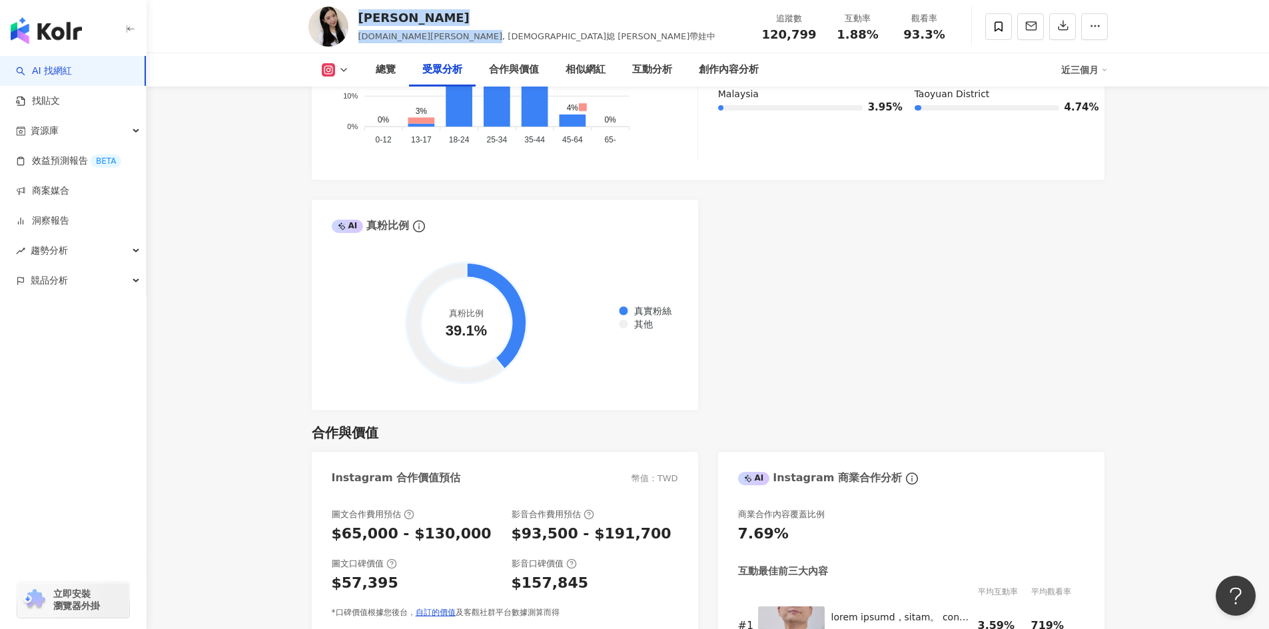
drag, startPoint x: 513, startPoint y: 35, endPoint x: 354, endPoint y: 13, distance: 160.7
click at [354, 13] on div "Melody Tsai melody.c.yun, 韓媳 Melody帶娃中 追蹤數 120,799 互動率 1.88% 觀看率 93.3%" at bounding box center [708, 26] width 852 height 53
click at [545, 33] on div "Melody Tsai melody.c.yun, 韓媳 Melody帶娃中 追蹤數 120,799 互動率 1.88% 觀看率 93.3%" at bounding box center [708, 26] width 852 height 53
drag, startPoint x: 525, startPoint y: 34, endPoint x: 351, endPoint y: 15, distance: 175.5
click at [351, 15] on div "Melody Tsai melody.c.yun, 韓媳 Melody帶娃中 追蹤數 120,799 互動率 1.88% 觀看率 93.3%" at bounding box center [708, 26] width 852 height 53
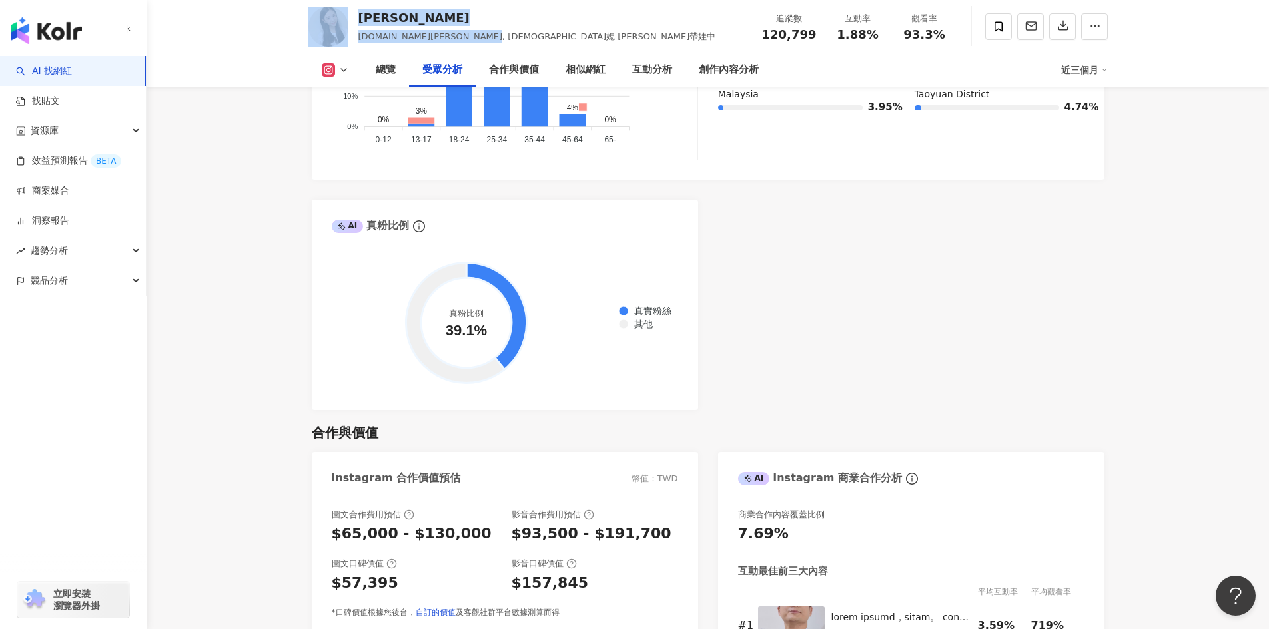
click at [495, 16] on div "Melody Tsai melody.c.yun, 韓媳 Melody帶娃中 追蹤數 120,799 互動率 1.88% 觀看率 93.3%" at bounding box center [708, 26] width 852 height 53
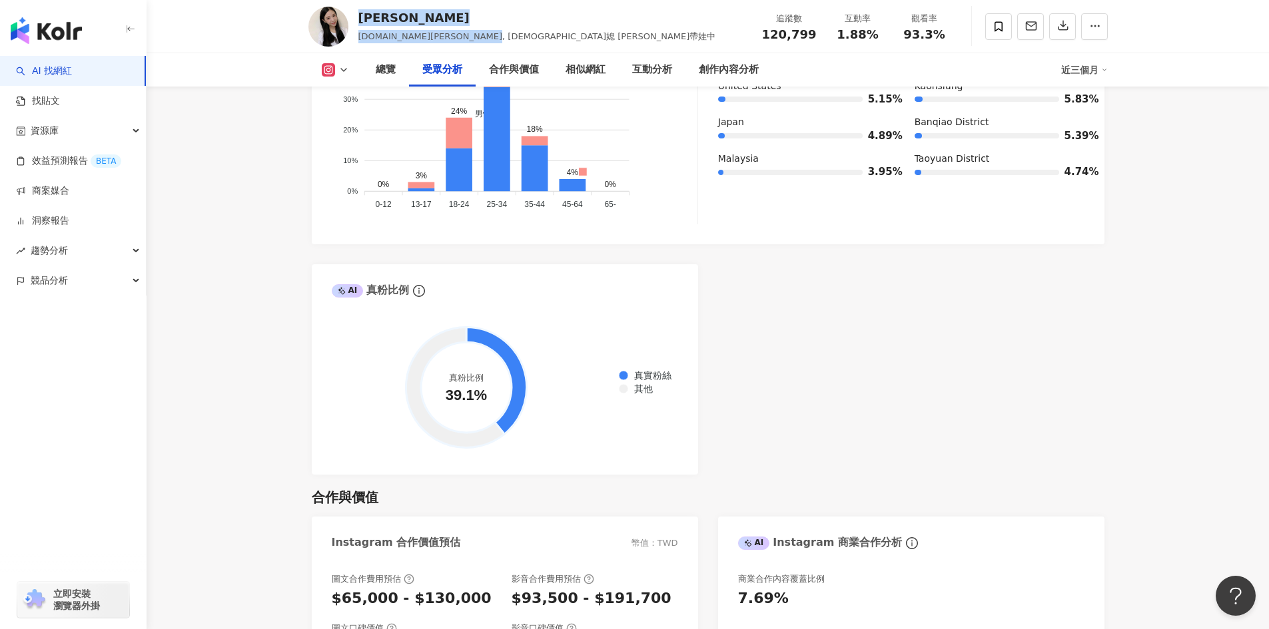
scroll to position [1369, 0]
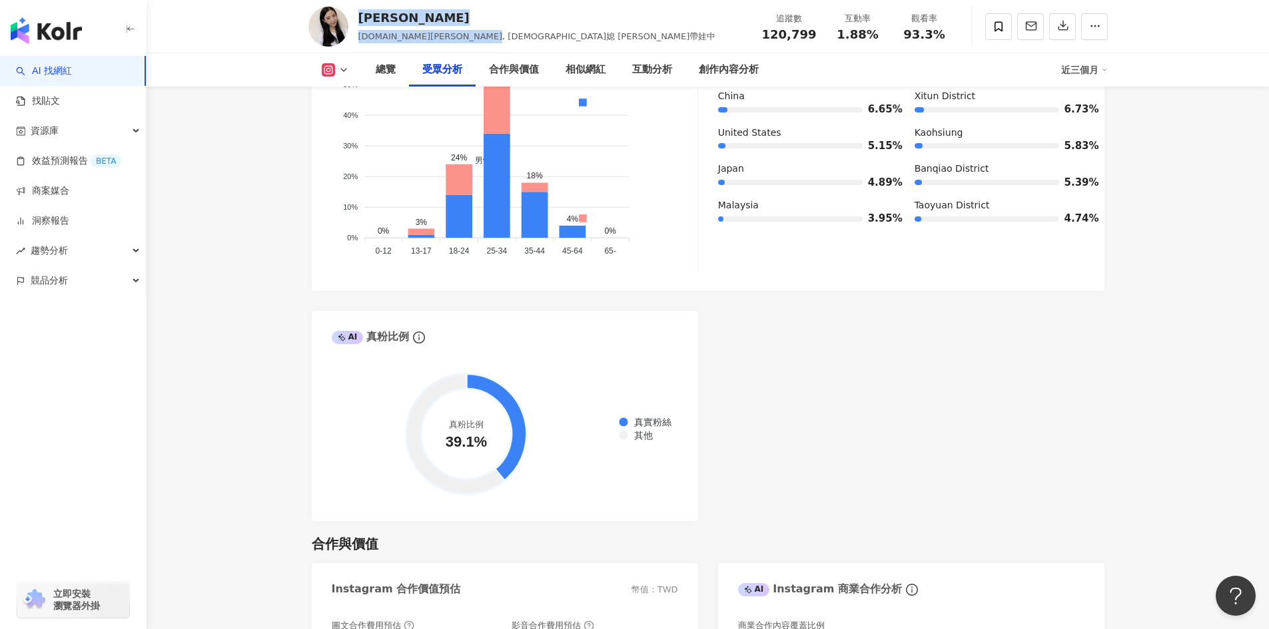
drag, startPoint x: 511, startPoint y: 34, endPoint x: 362, endPoint y: 5, distance: 151.9
click at [358, 5] on div "Melody Tsai melody.c.yun, 韓媳 Melody帶娃中 追蹤數 120,799 互動率 1.88% 觀看率 93.3%" at bounding box center [708, 26] width 852 height 53
click at [529, 22] on div "Melody Tsai melody.c.yun, 韓媳 Melody帶娃中 追蹤數 120,799 互動率 1.88% 觀看率 93.3%" at bounding box center [708, 26] width 852 height 53
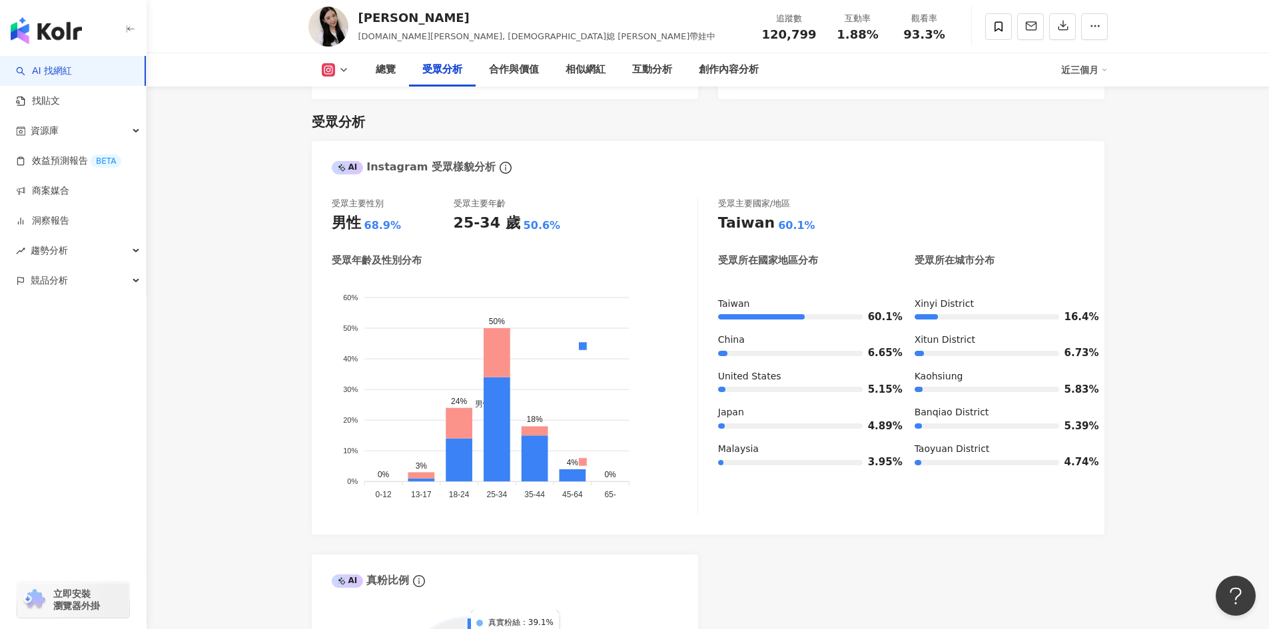
scroll to position [1102, 0]
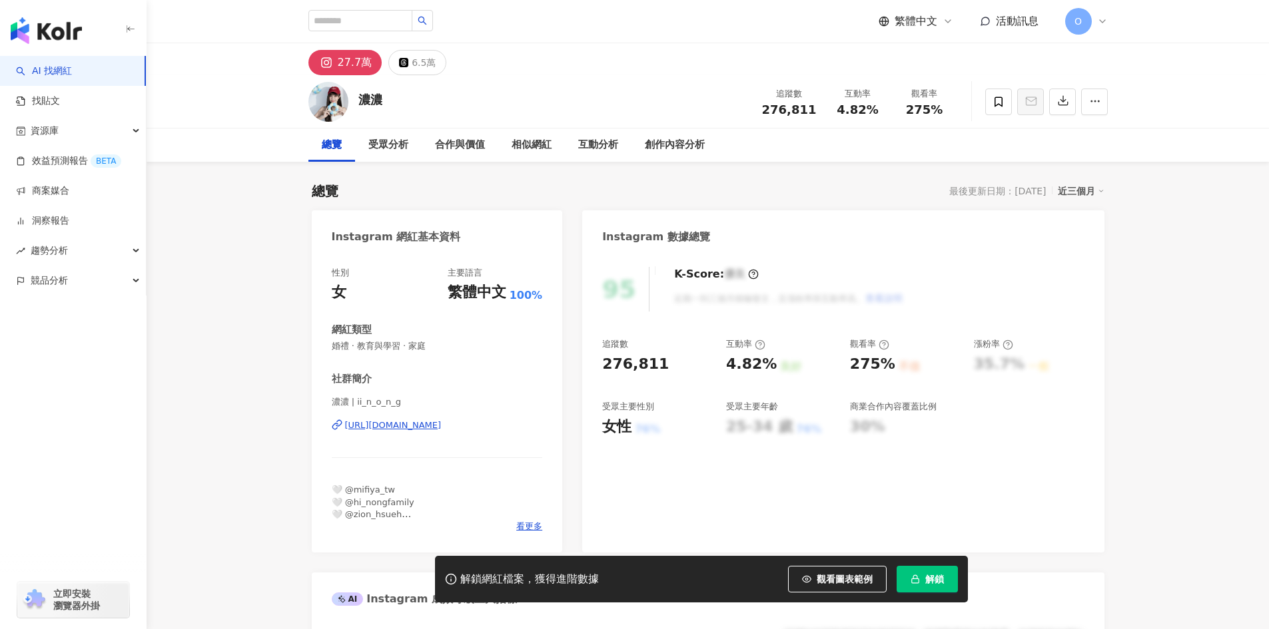
click at [567, 197] on div "總覽 最後更新日期：[DATE] 近三個月" at bounding box center [708, 191] width 792 height 19
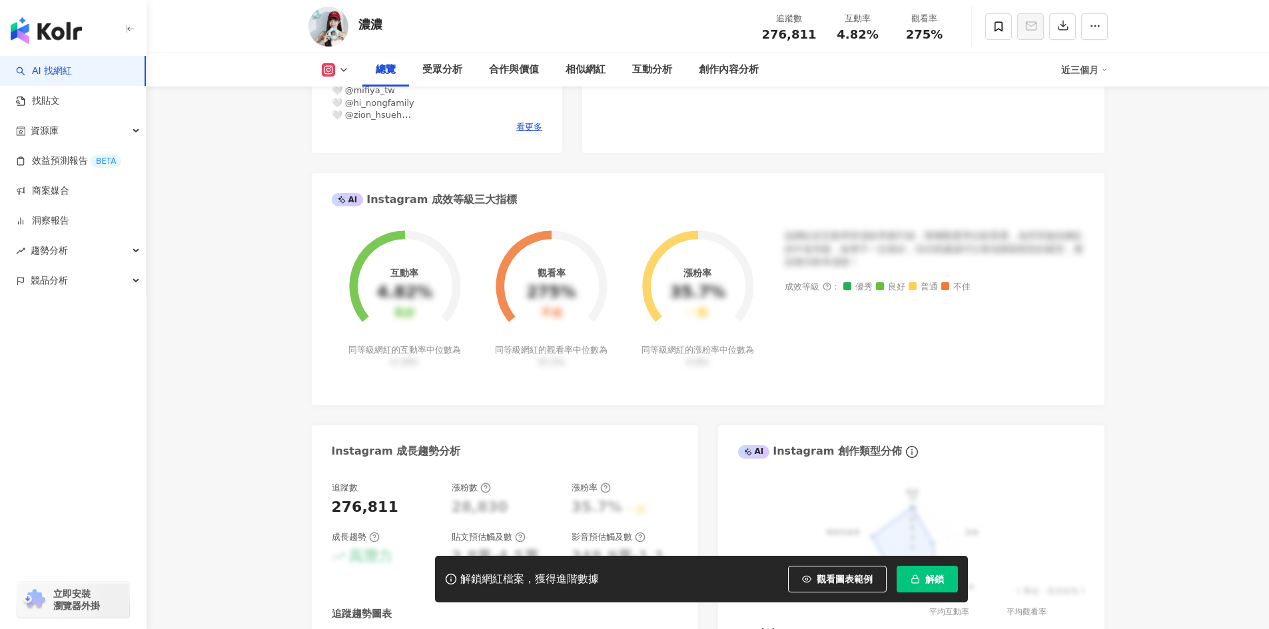
scroll to position [67, 0]
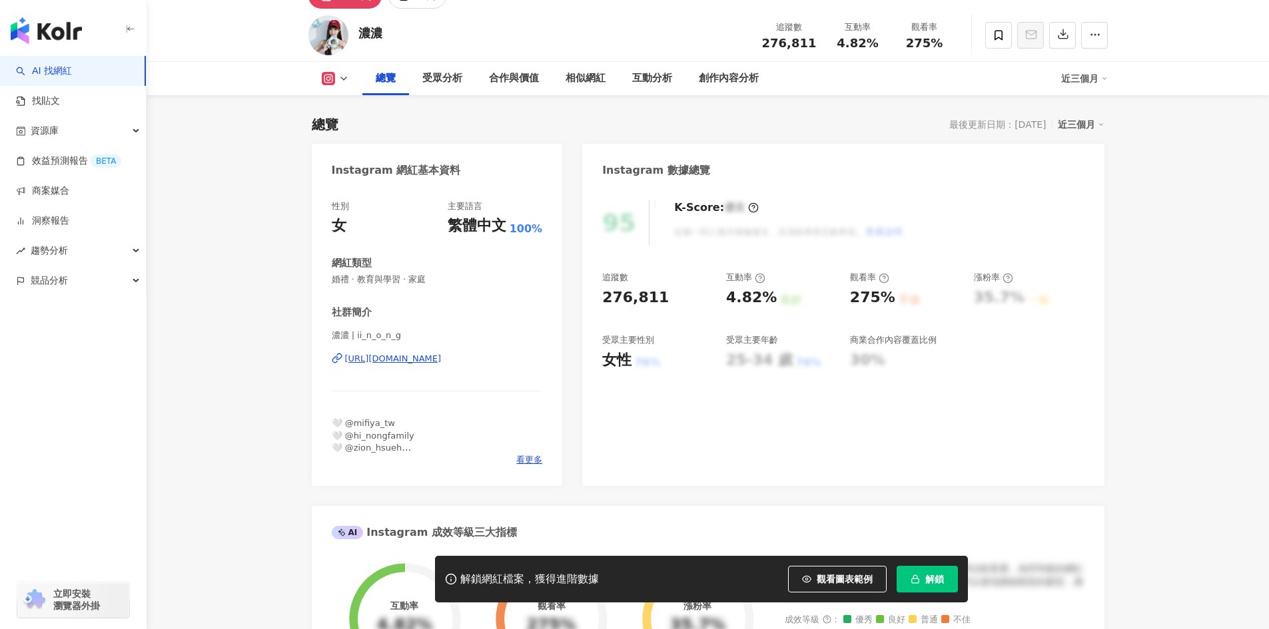
click at [934, 577] on span "解鎖" at bounding box center [934, 579] width 19 height 11
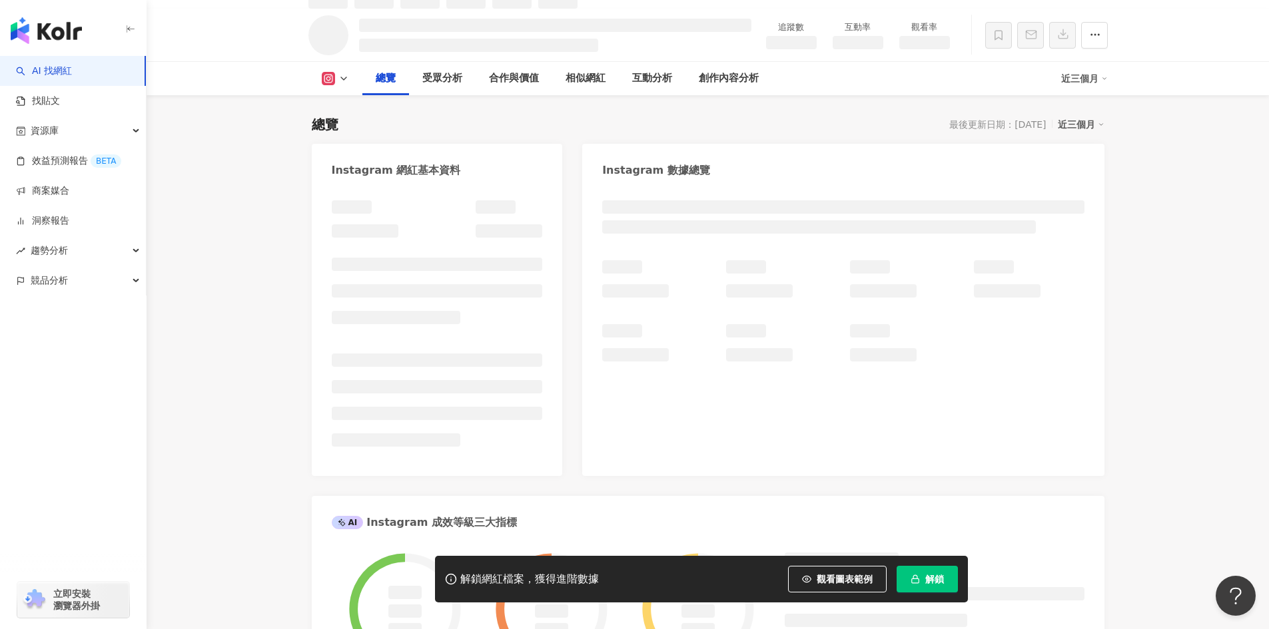
scroll to position [81, 0]
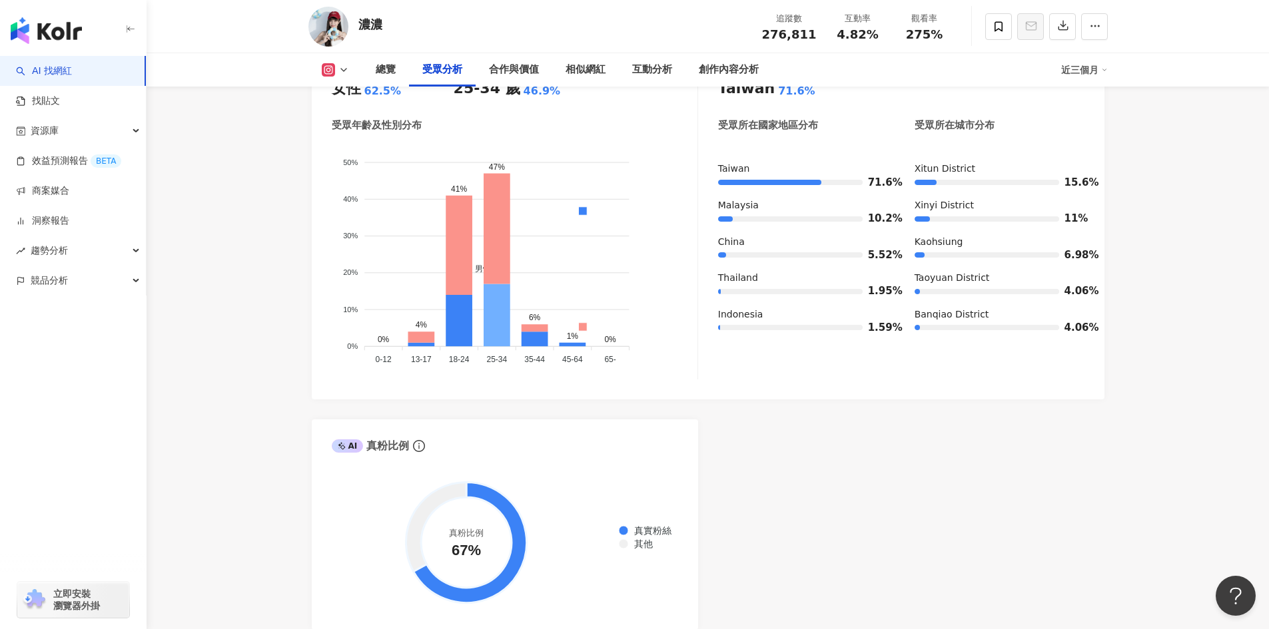
scroll to position [1413, 0]
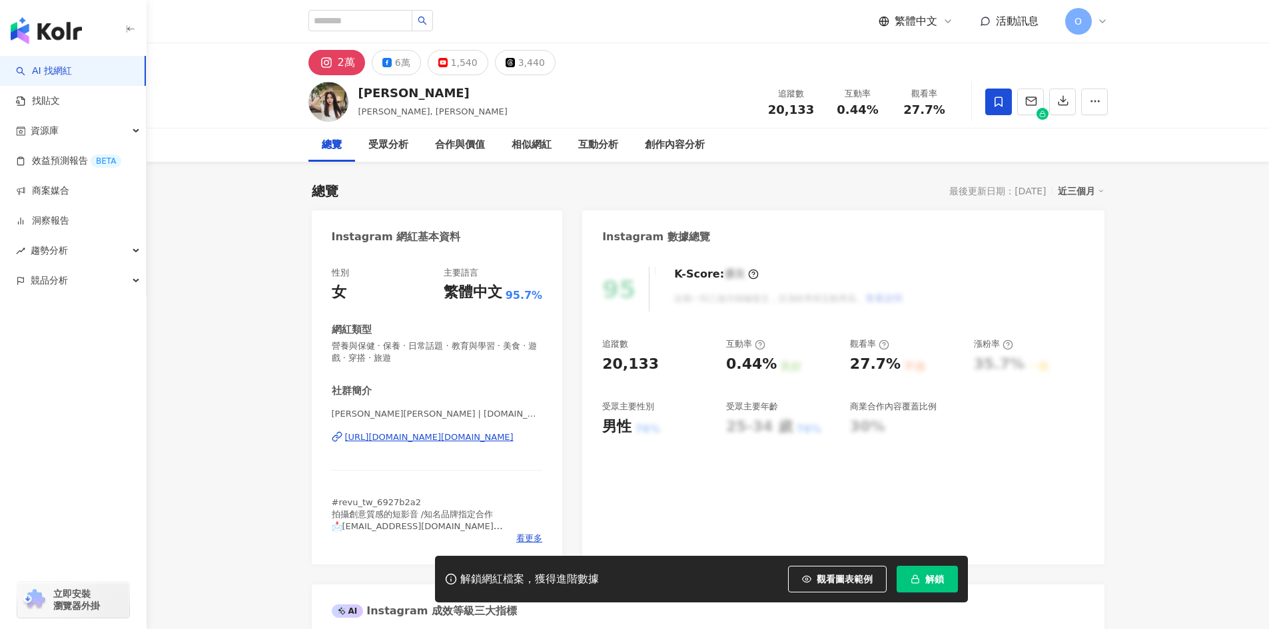
drag, startPoint x: 926, startPoint y: 577, endPoint x: 936, endPoint y: 529, distance: 49.6
click at [926, 577] on span "解鎖" at bounding box center [934, 579] width 19 height 11
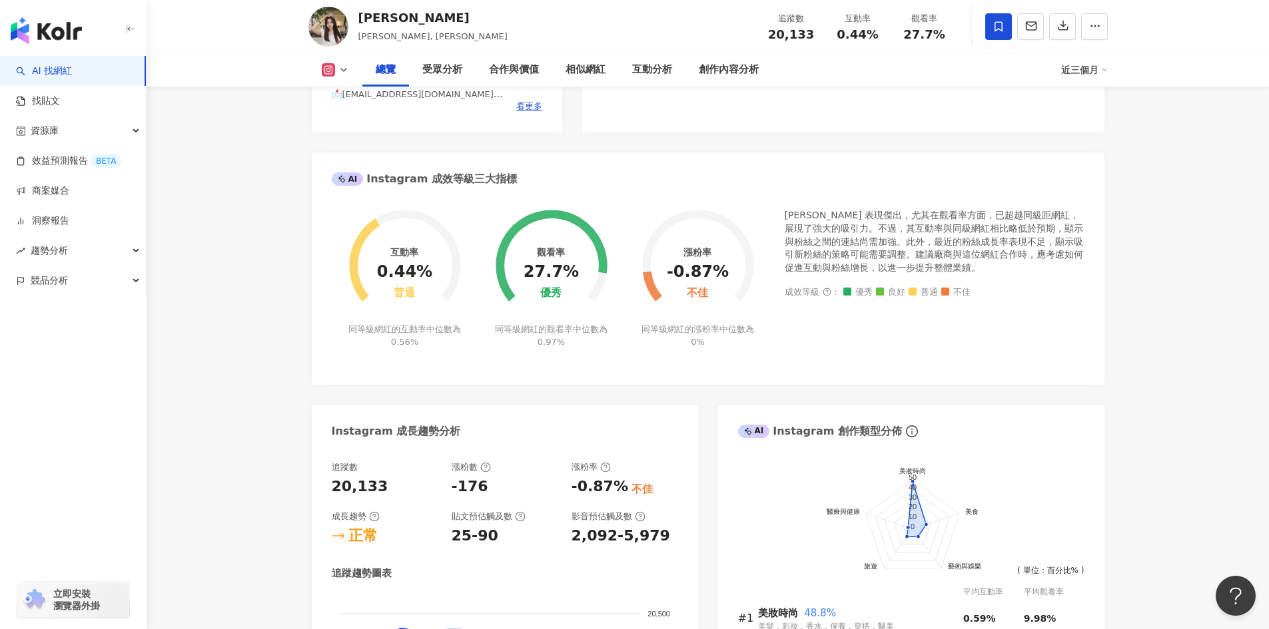
scroll to position [266, 0]
